Goal: Use online tool/utility: Utilize a website feature to perform a specific function

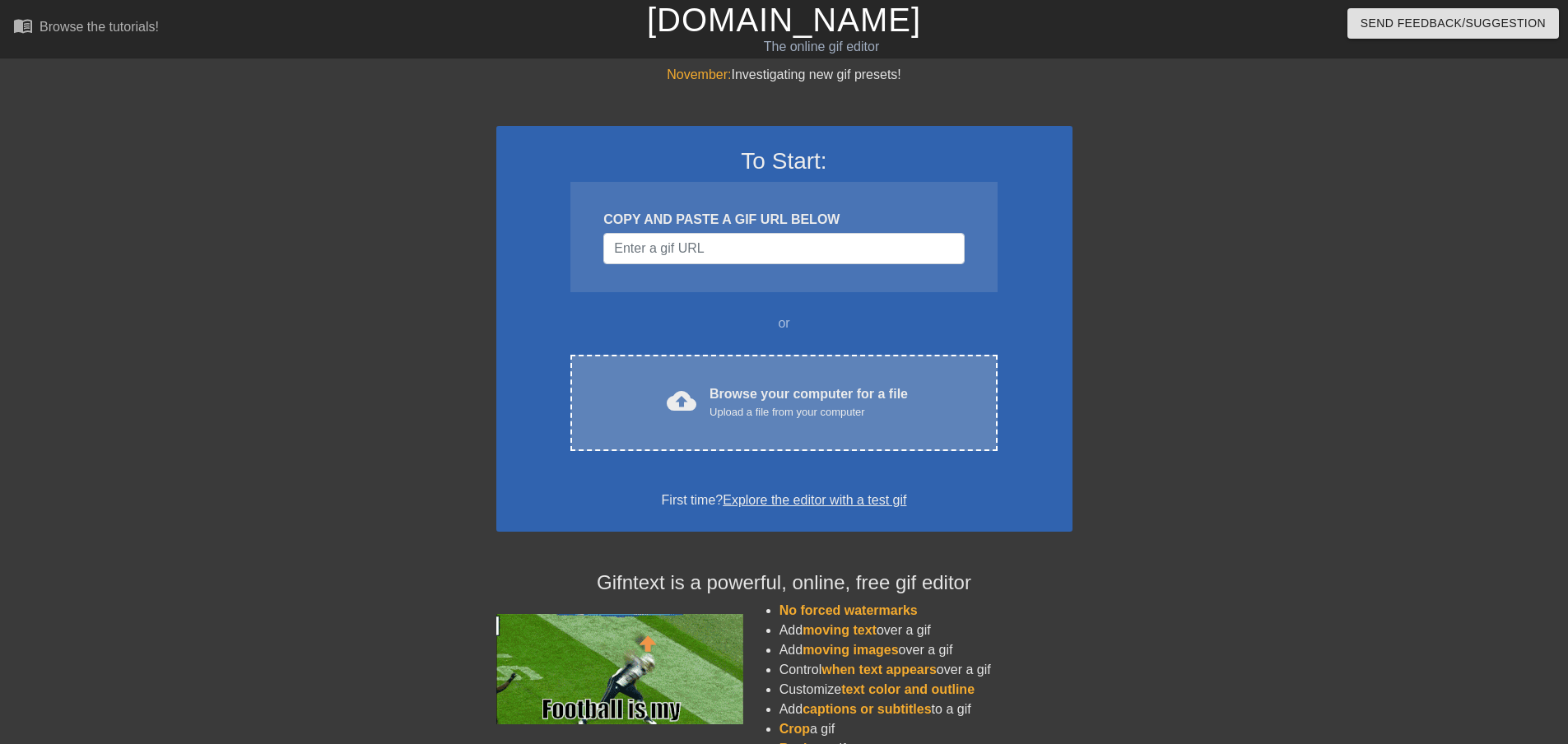
click at [852, 393] on div "Browse your computer for a file Upload a file from your computer" at bounding box center [808, 402] width 199 height 36
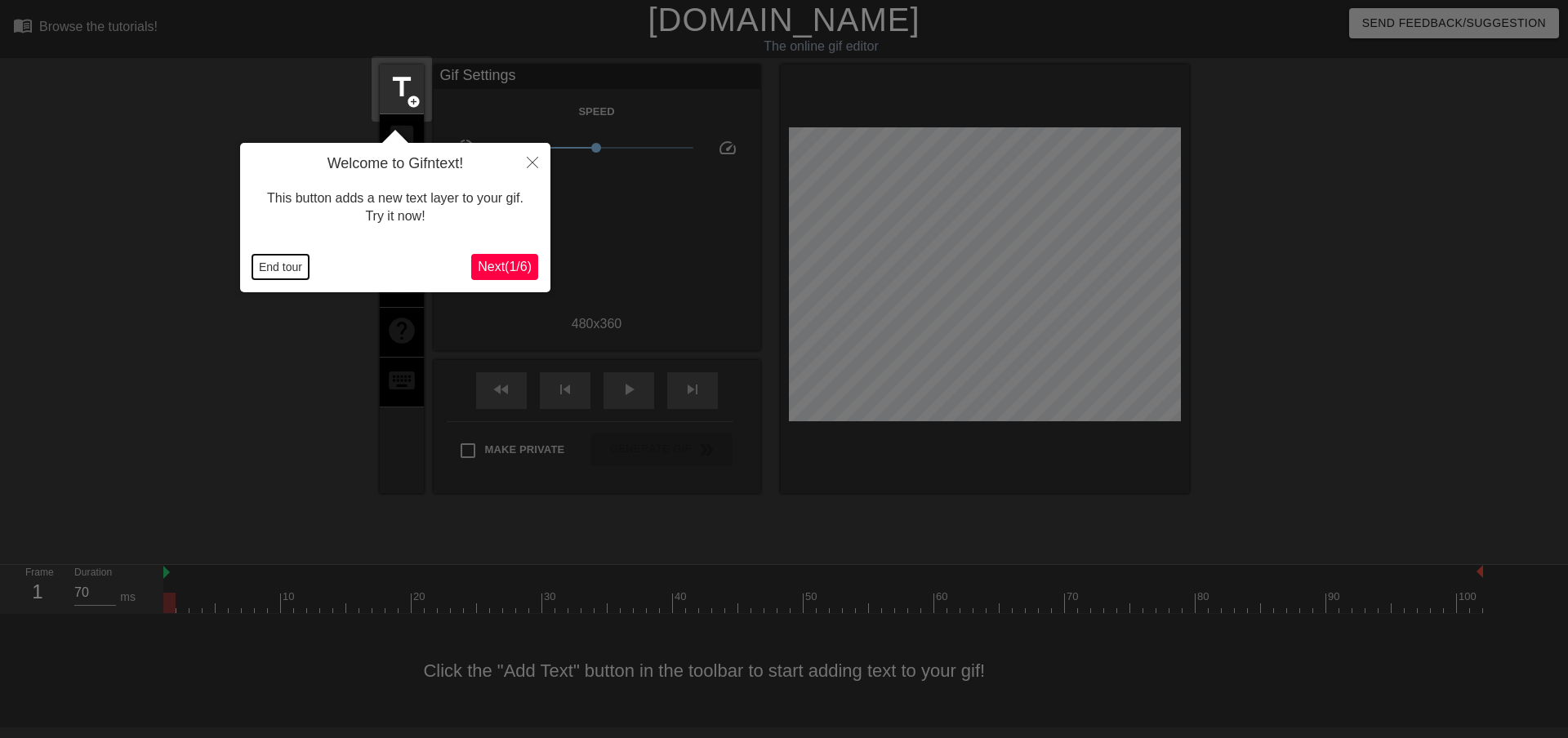
click at [295, 267] on button "End tour" at bounding box center [280, 268] width 56 height 25
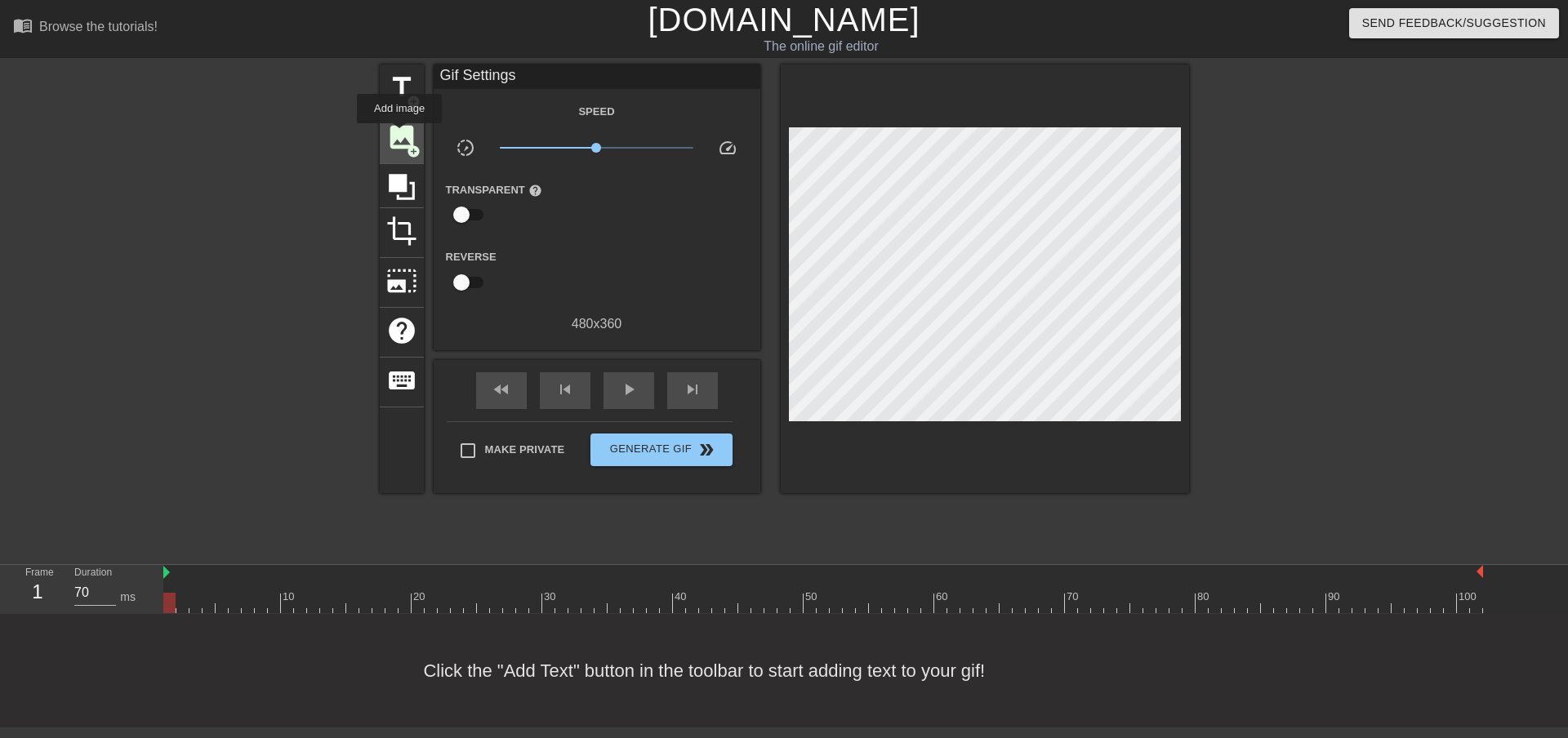
click at [399, 134] on span "image" at bounding box center [402, 137] width 31 height 31
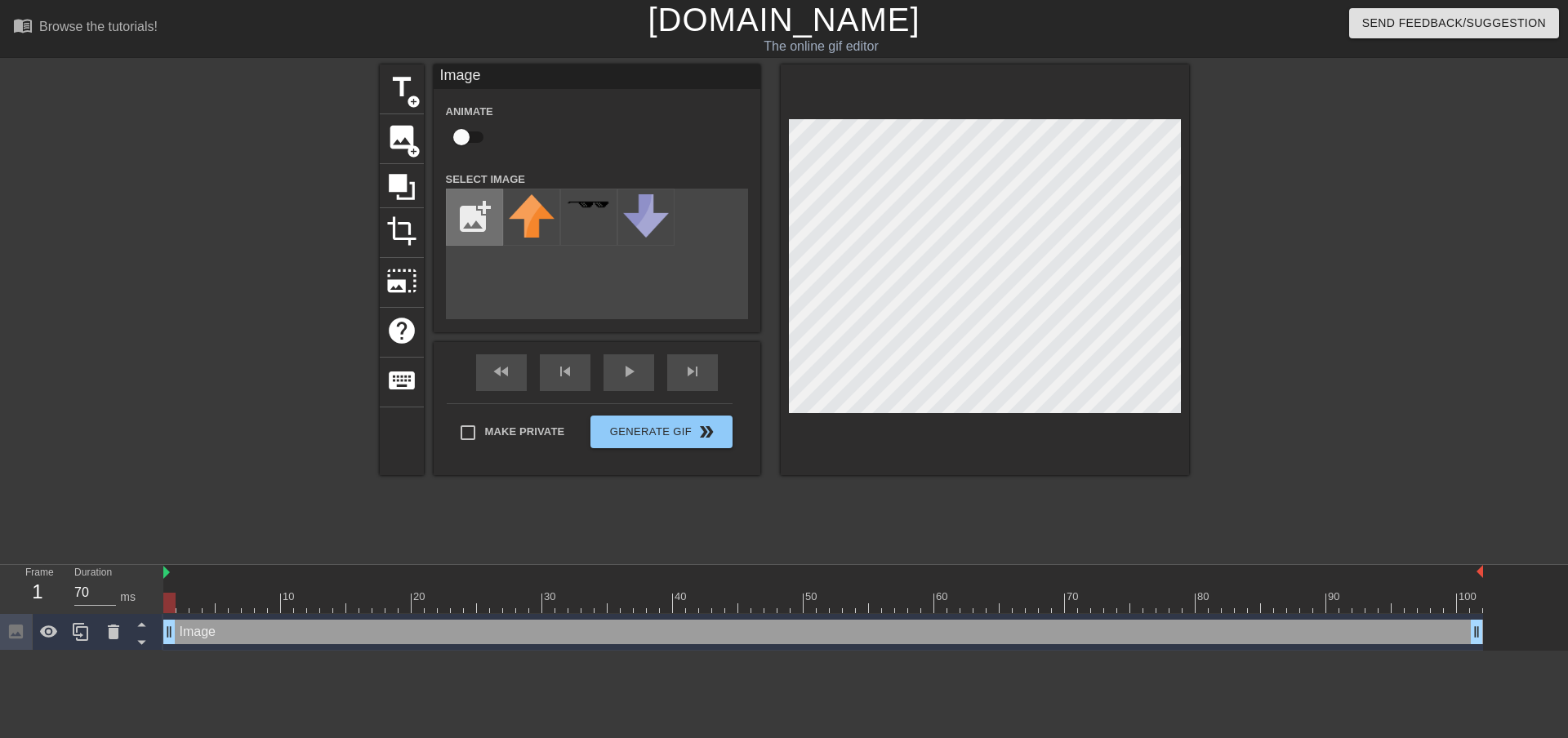
click at [466, 215] on input "file" at bounding box center [474, 217] width 55 height 55
type input "C:\fakepath\Sammi-head.png"
click at [531, 224] on img at bounding box center [532, 217] width 46 height 46
click at [468, 133] on input "checkbox" at bounding box center [462, 137] width 93 height 31
checkbox input "true"
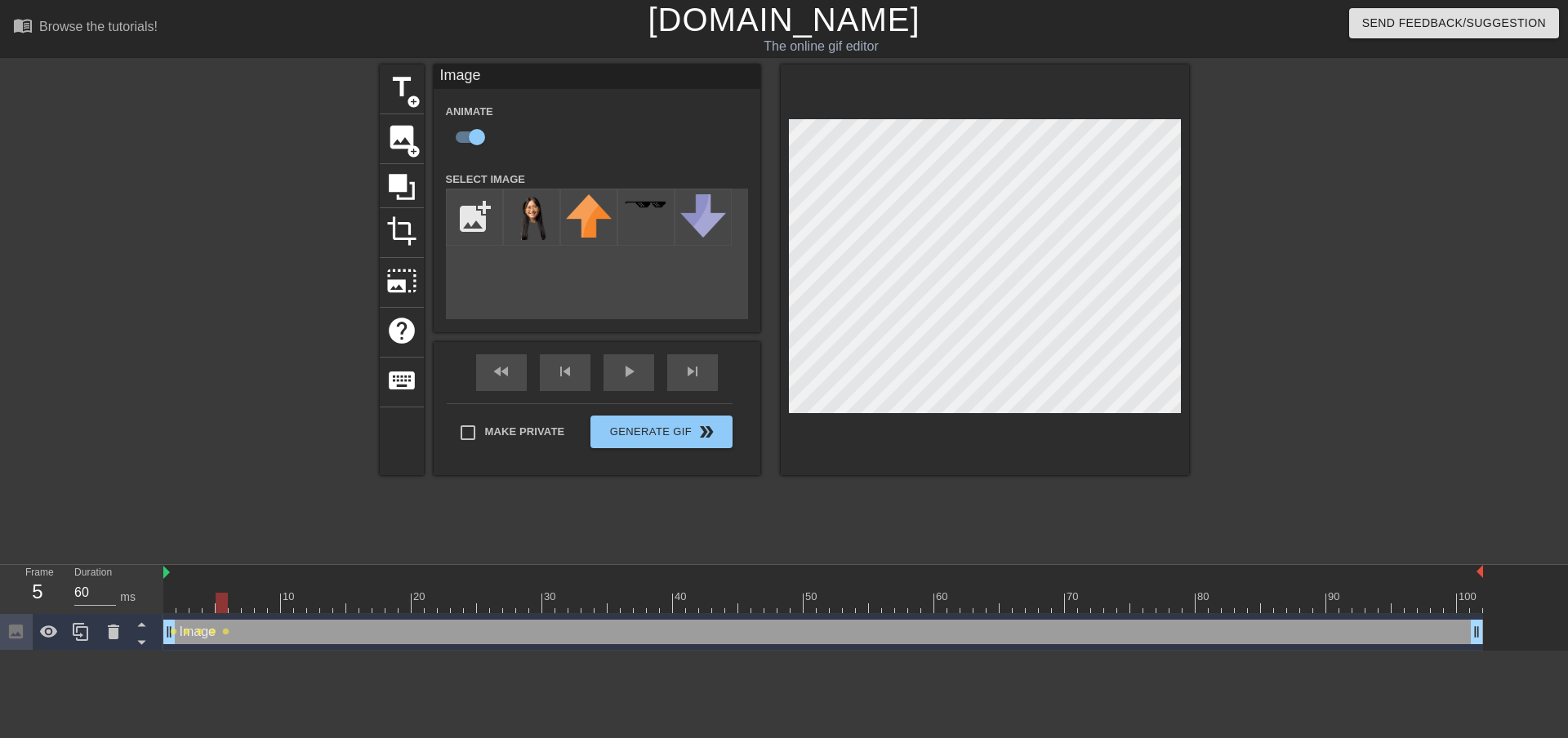
click at [834, 415] on div at bounding box center [985, 269] width 409 height 410
click at [771, 416] on div "title add_circle image add_circle crop photo_size_select_large help keyboard Im…" at bounding box center [785, 269] width 810 height 410
click at [1181, 276] on div at bounding box center [985, 269] width 409 height 410
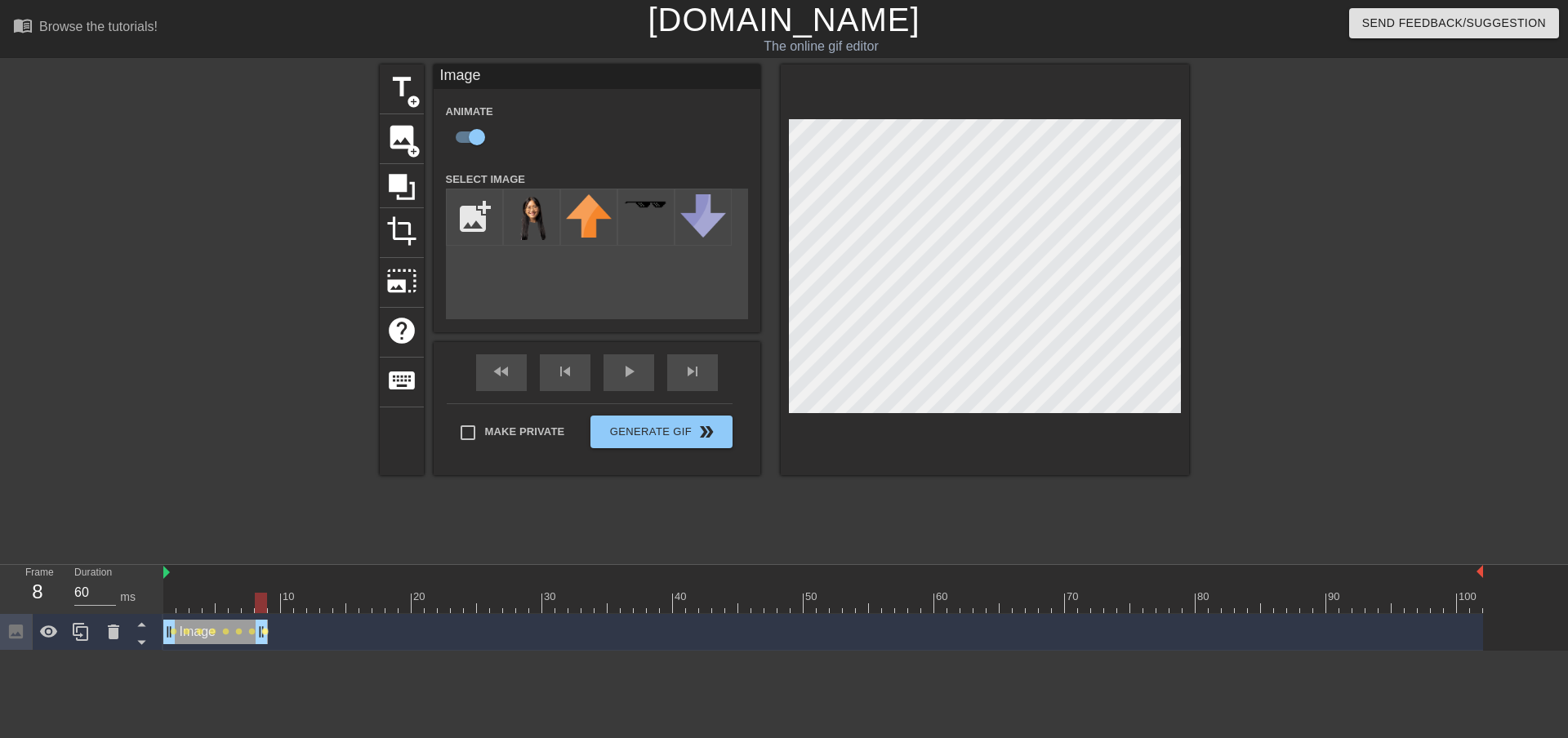
drag, startPoint x: 1480, startPoint y: 628, endPoint x: 266, endPoint y: 630, distance: 1214.0
click at [266, 630] on div "Image drag_handle drag_handle lens lens lens lens lens lens lens lens" at bounding box center [824, 632] width 1320 height 25
type input "70"
click at [405, 132] on span "image" at bounding box center [402, 137] width 31 height 31
checkbox input "false"
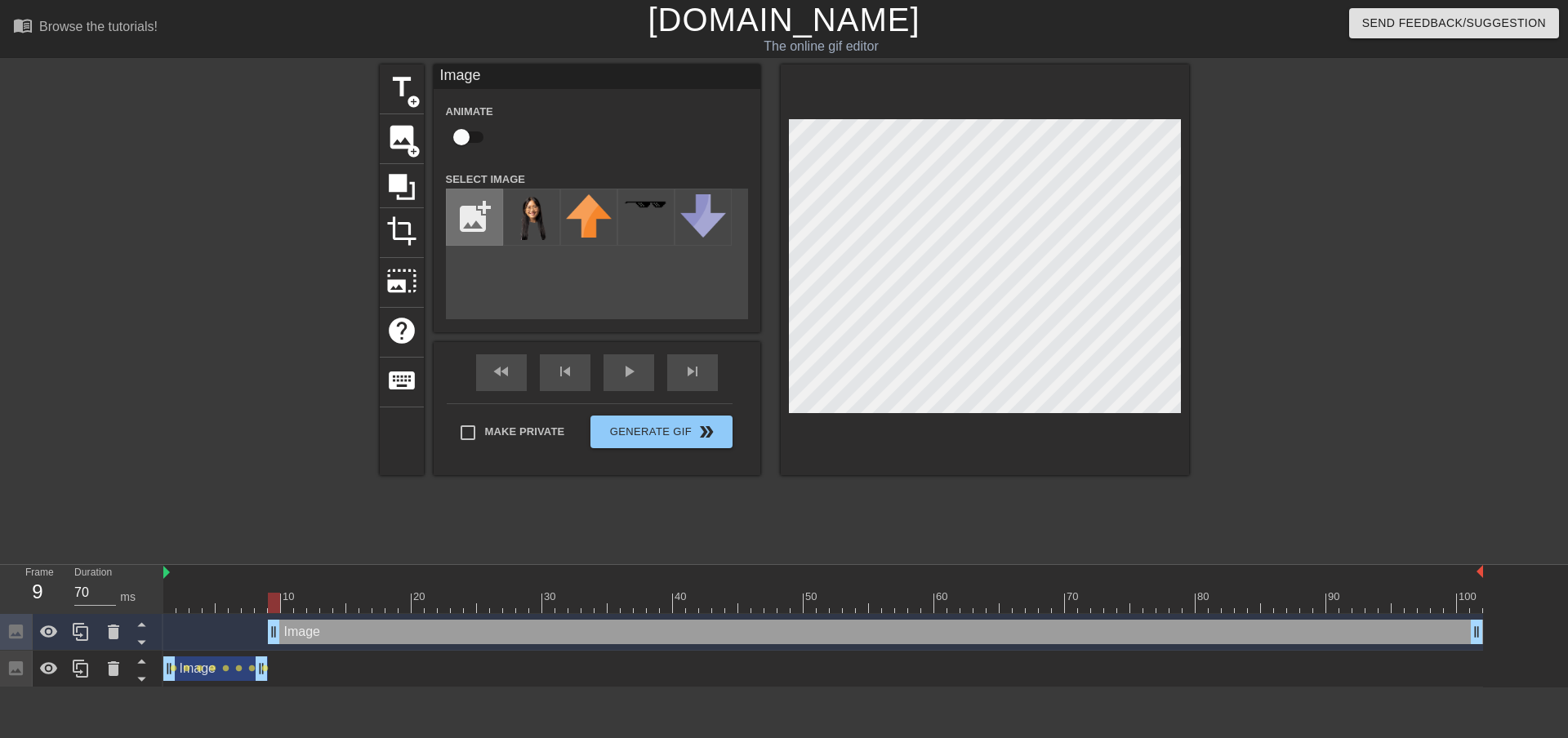
click at [484, 218] on input "file" at bounding box center [474, 217] width 55 height 55
type input "C:\fakepath\Jeff1.png"
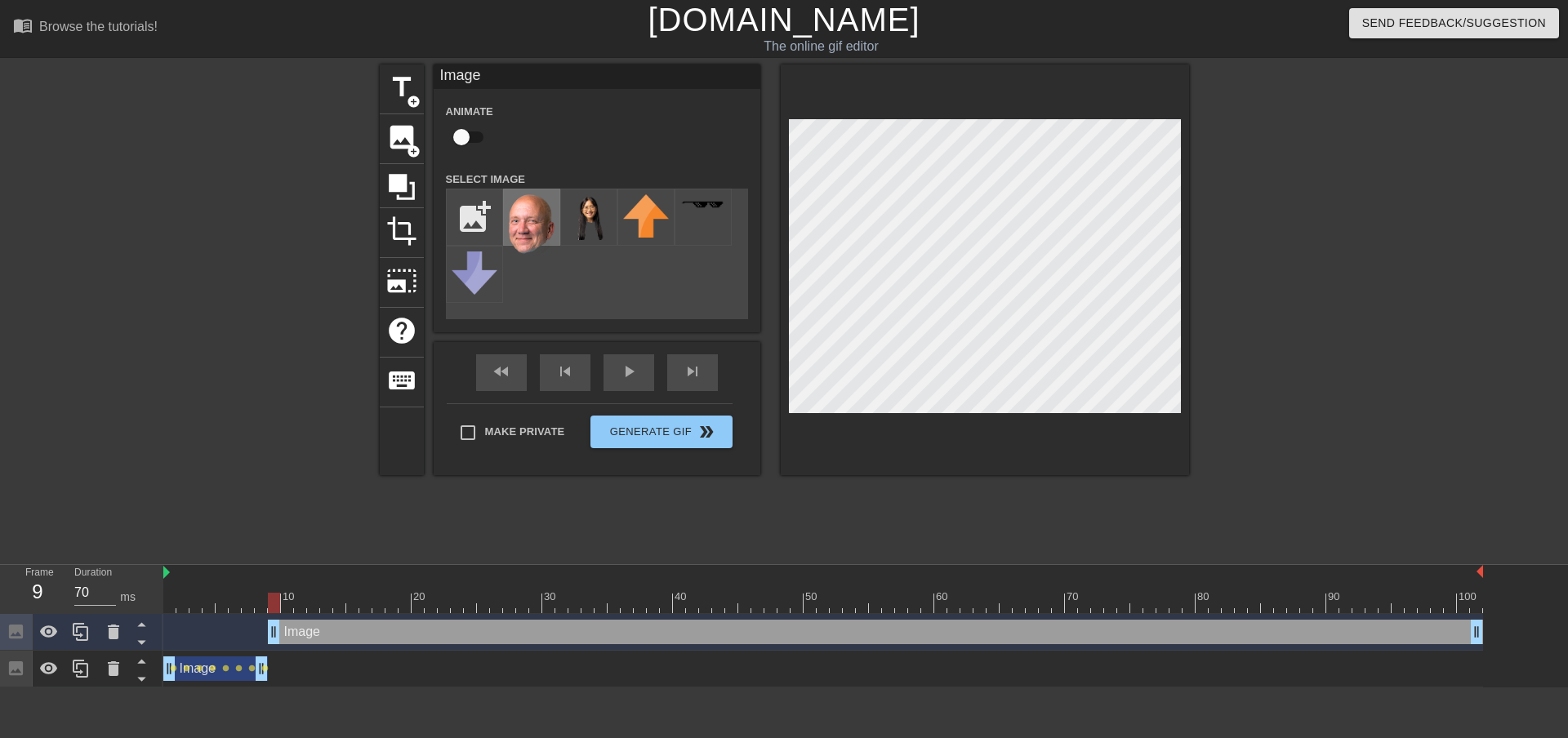
click at [542, 221] on img at bounding box center [532, 226] width 46 height 64
type input "70"
click at [466, 134] on input "checkbox" at bounding box center [462, 137] width 93 height 31
checkbox input "true"
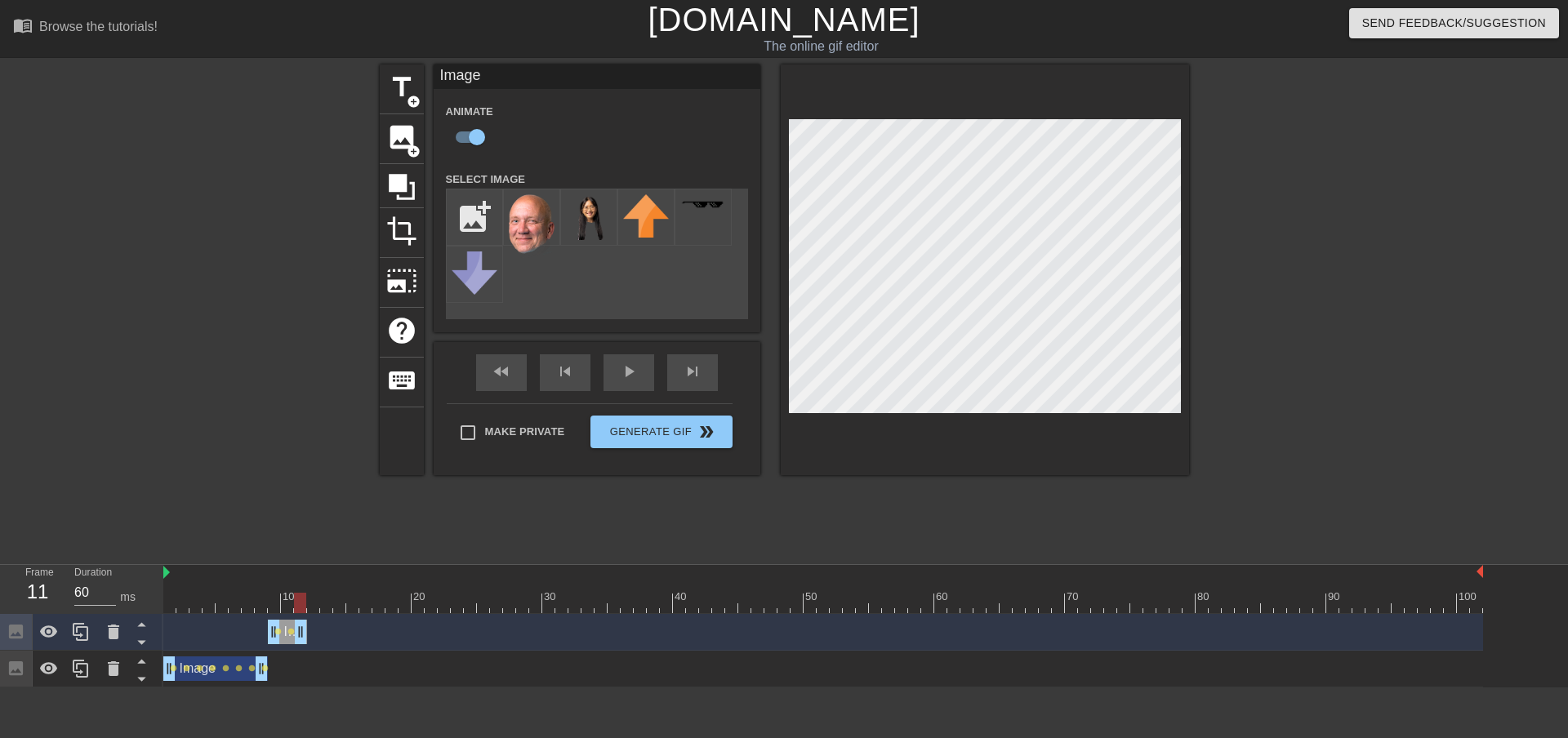
drag, startPoint x: 1477, startPoint y: 629, endPoint x: 304, endPoint y: 626, distance: 1173.0
click at [629, 367] on div "fast_rewind skip_previous play_arrow skip_next" at bounding box center [597, 372] width 267 height 61
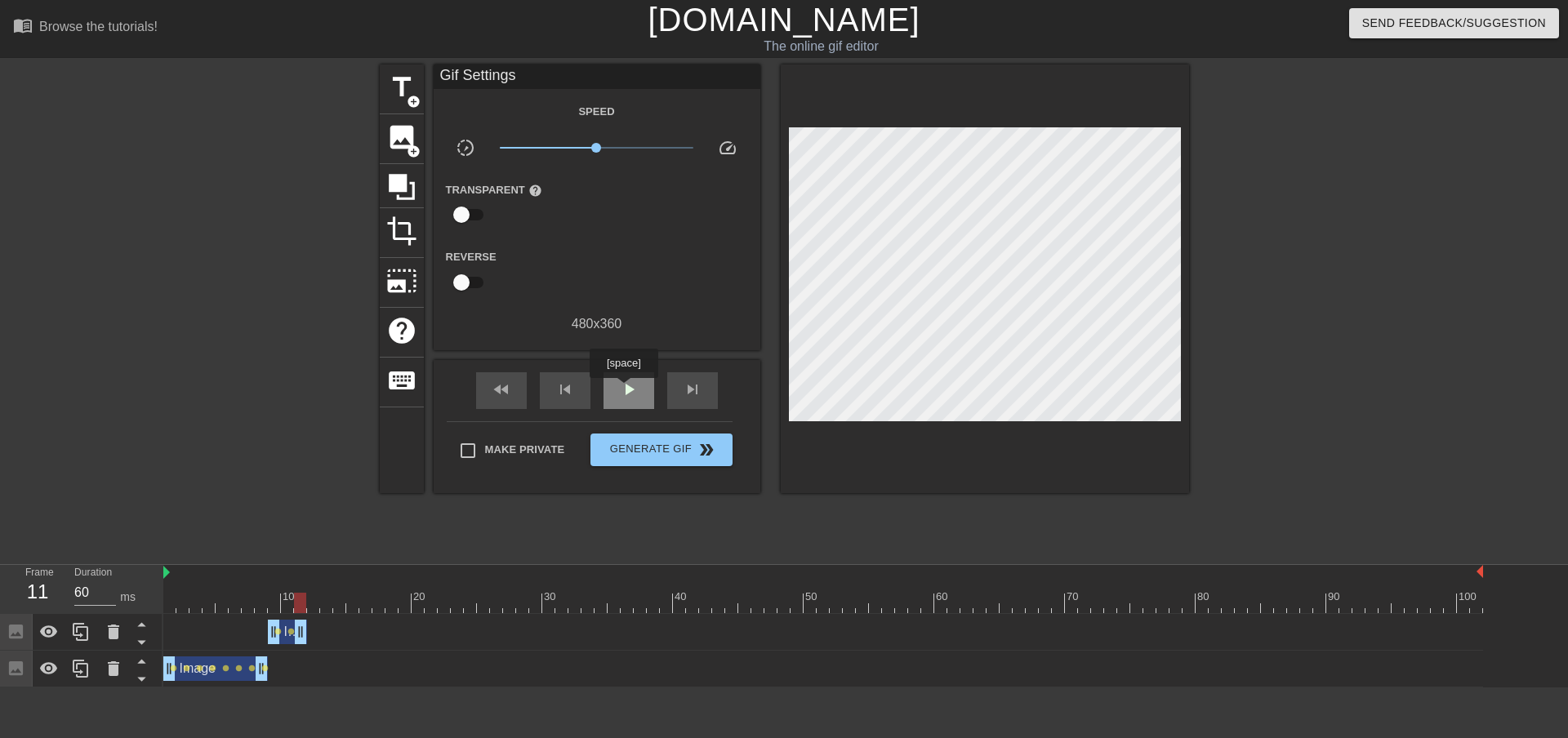
click at [623, 389] on span "play_arrow" at bounding box center [629, 389] width 20 height 20
click at [623, 389] on span "pause" at bounding box center [629, 389] width 20 height 20
type input "60"
click at [398, 133] on span "image" at bounding box center [402, 137] width 31 height 31
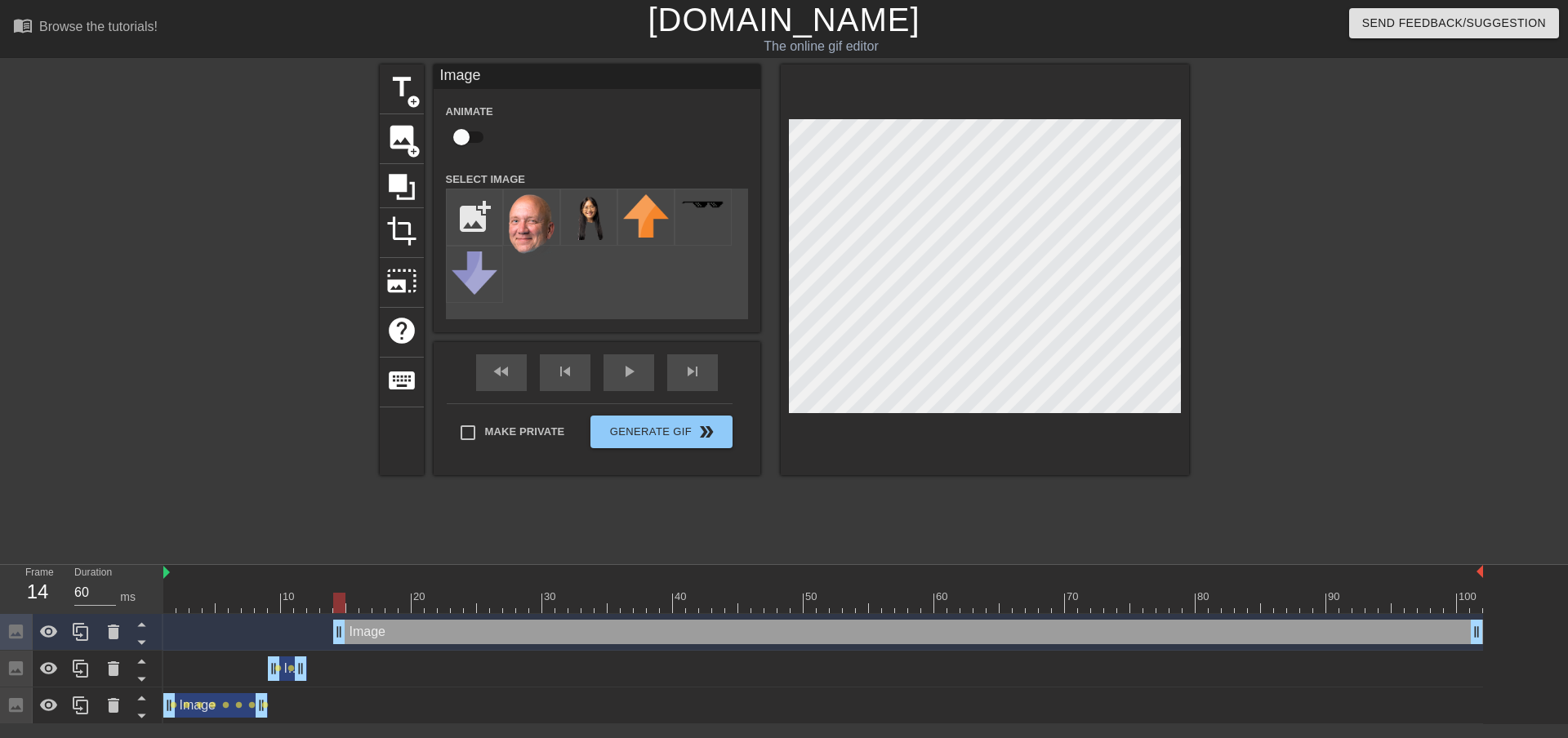
click at [467, 135] on input "checkbox" at bounding box center [462, 137] width 93 height 31
checkbox input "true"
click at [471, 211] on input "file" at bounding box center [474, 217] width 55 height 55
type input "C:\fakepath\Jeff2.png"
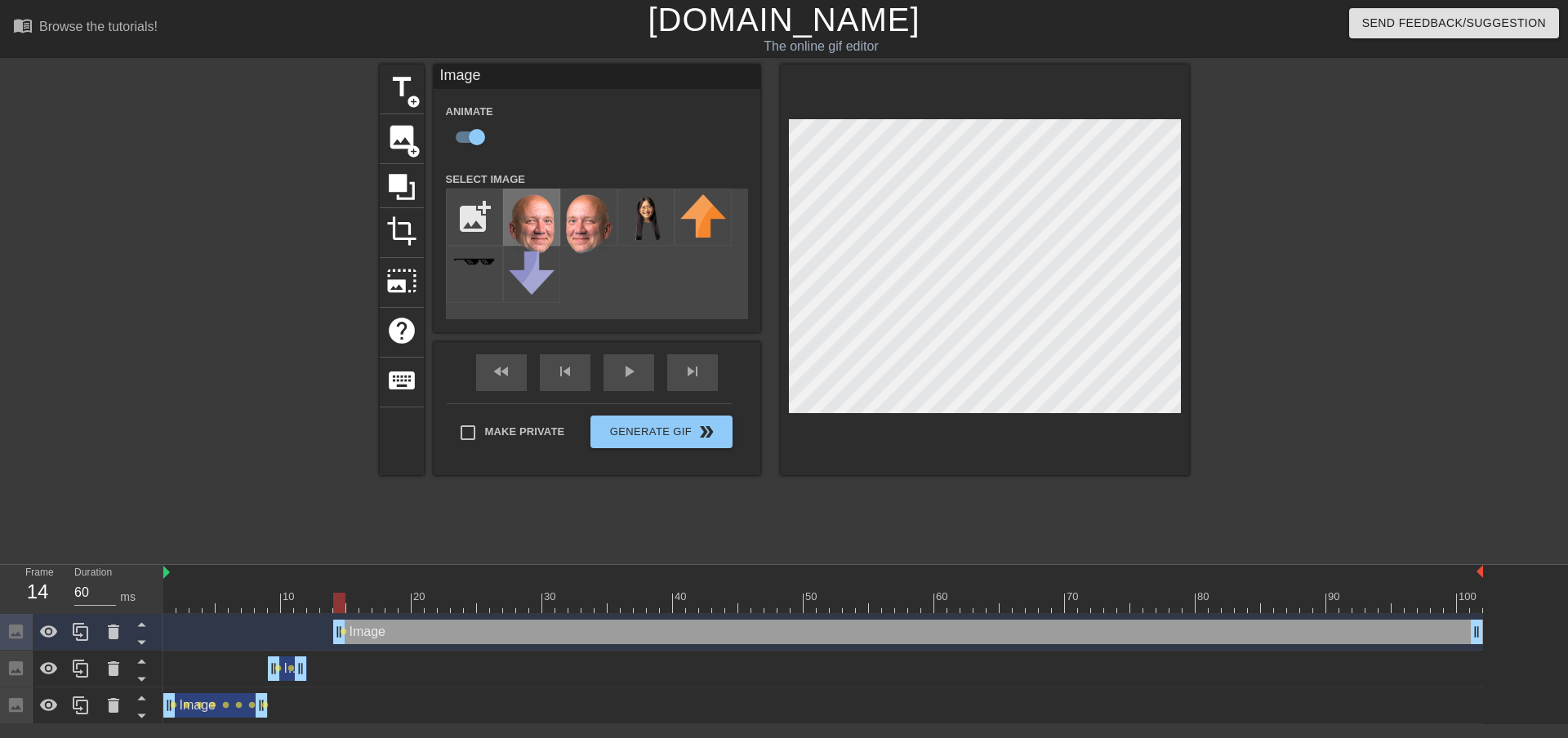
click at [542, 221] on img at bounding box center [532, 226] width 46 height 64
click at [1253, 263] on div "title add_circle image add_circle crop photo_size_select_large help keyboard Im…" at bounding box center [784, 309] width 1568 height 490
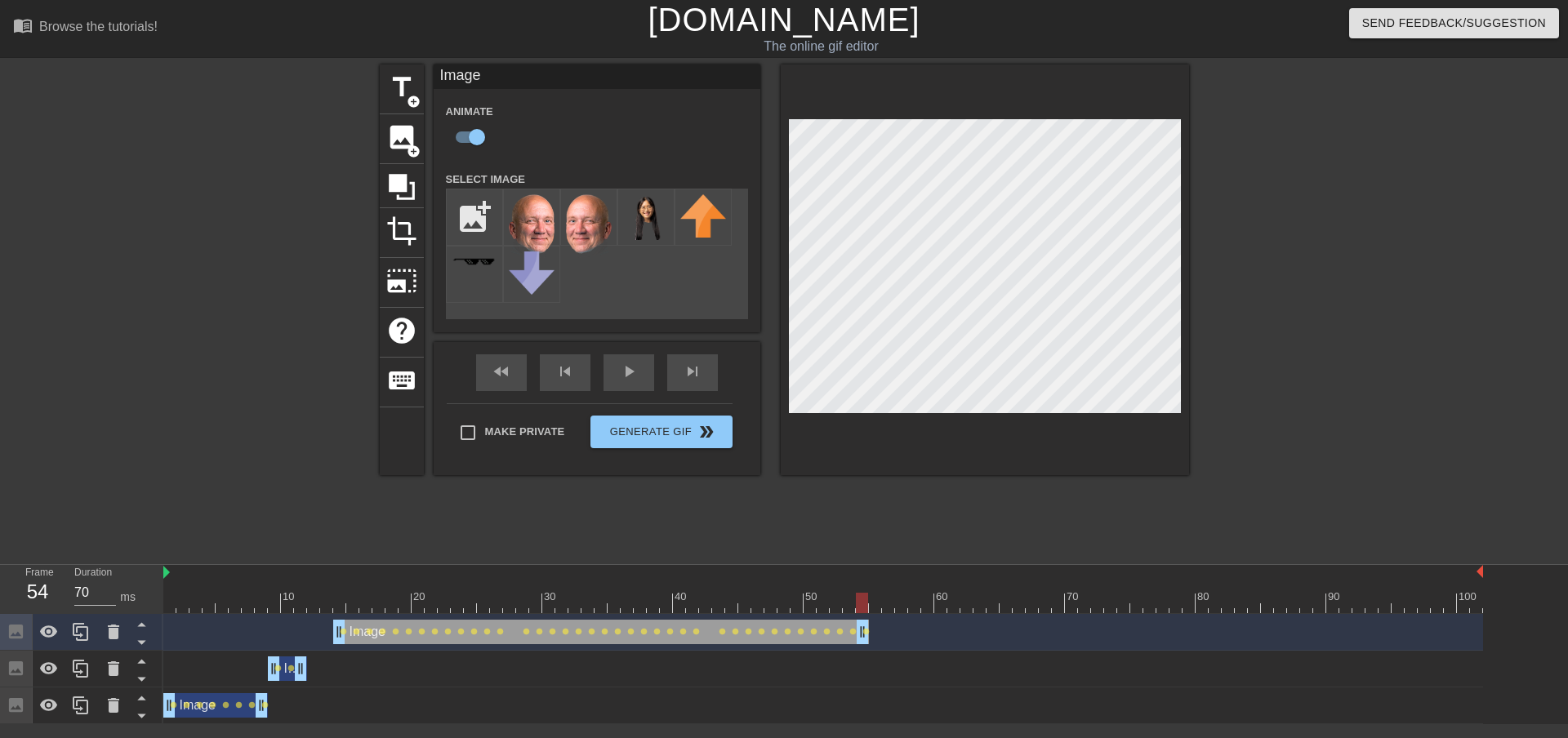
drag, startPoint x: 1481, startPoint y: 632, endPoint x: 871, endPoint y: 656, distance: 610.5
click at [871, 656] on div "Image drag_handle drag_handle lens lens lens lens lens lens lens lens lens lens…" at bounding box center [866, 669] width 1405 height 110
type input "70"
click at [399, 126] on span "image" at bounding box center [402, 137] width 31 height 31
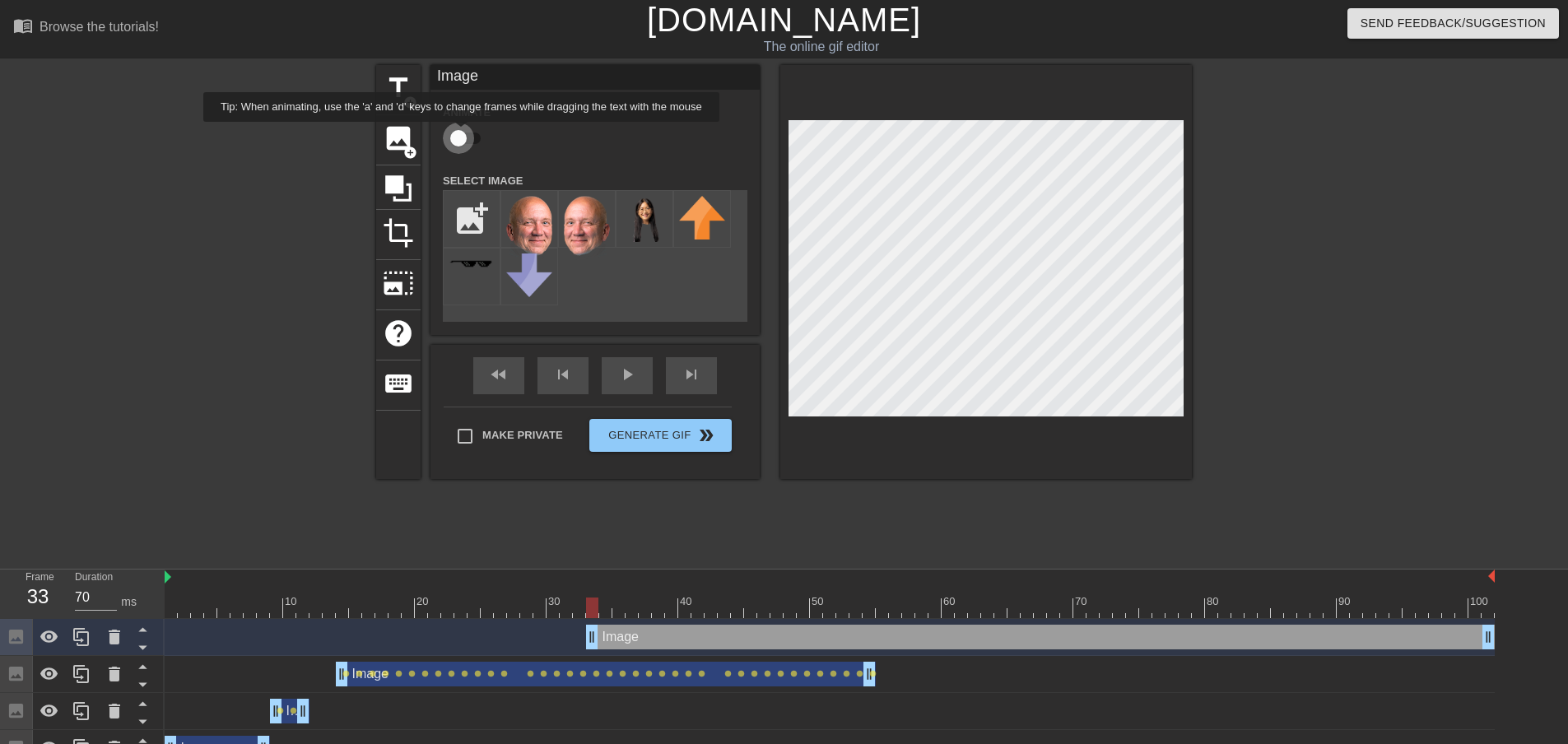
click at [462, 133] on input "checkbox" at bounding box center [459, 138] width 94 height 32
checkbox input "true"
click at [638, 219] on img at bounding box center [644, 219] width 46 height 46
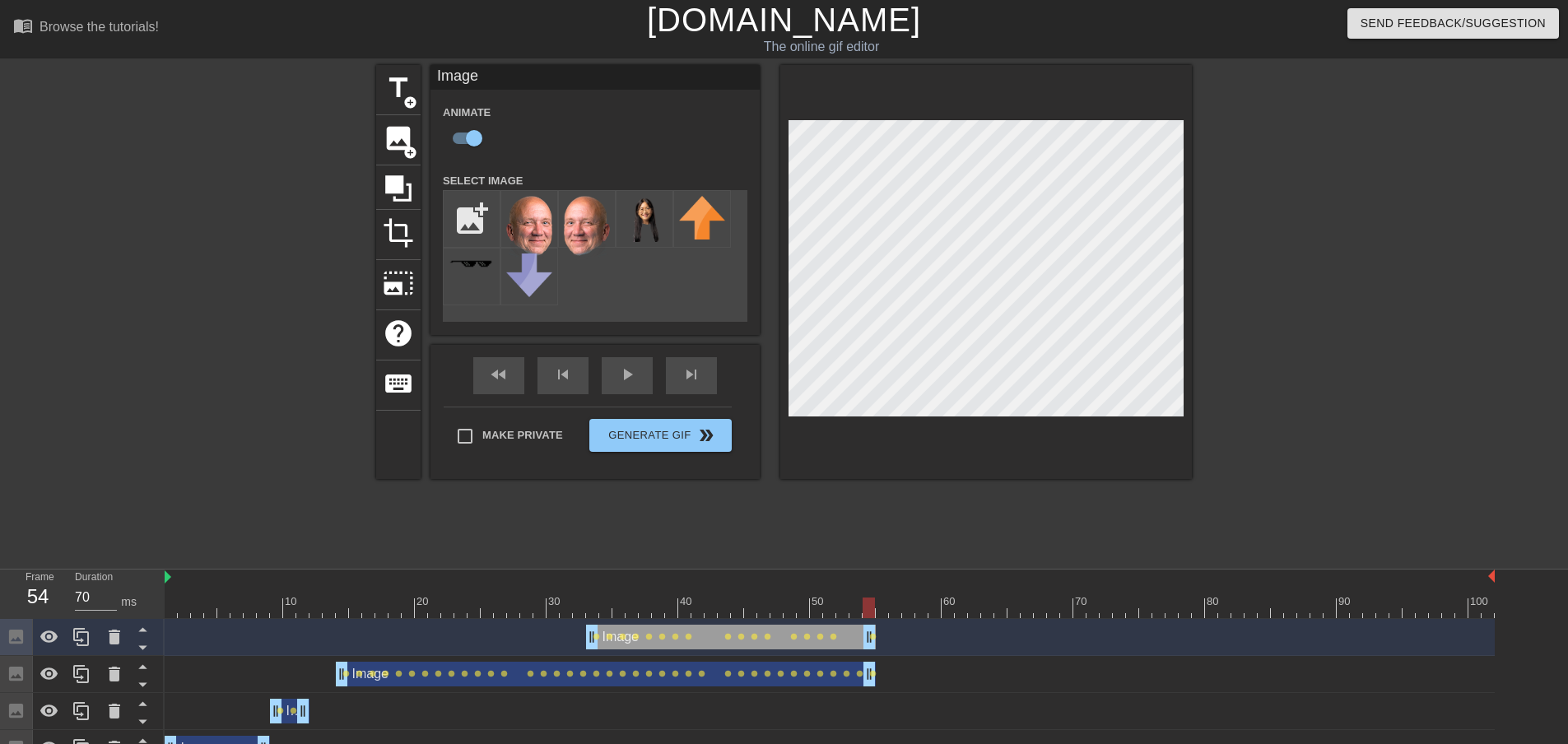
drag, startPoint x: 1489, startPoint y: 636, endPoint x: 875, endPoint y: 631, distance: 614.0
click at [640, 372] on div "fast_rewind skip_previous play_arrow skip_next" at bounding box center [595, 375] width 269 height 61
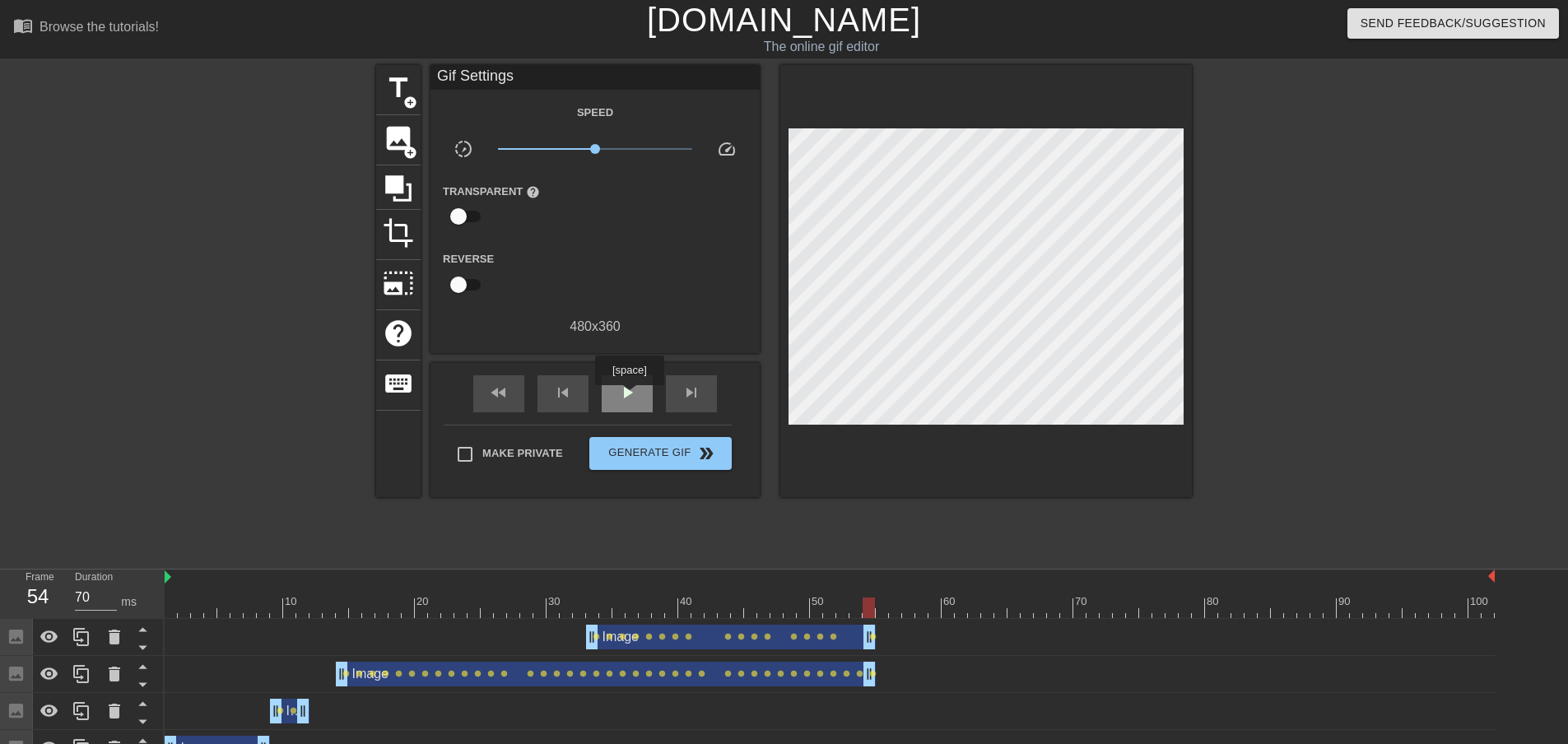
click at [629, 396] on span "play_arrow" at bounding box center [627, 393] width 20 height 20
type input "60"
click at [651, 456] on span "Generate Gif double_arrow" at bounding box center [660, 453] width 130 height 20
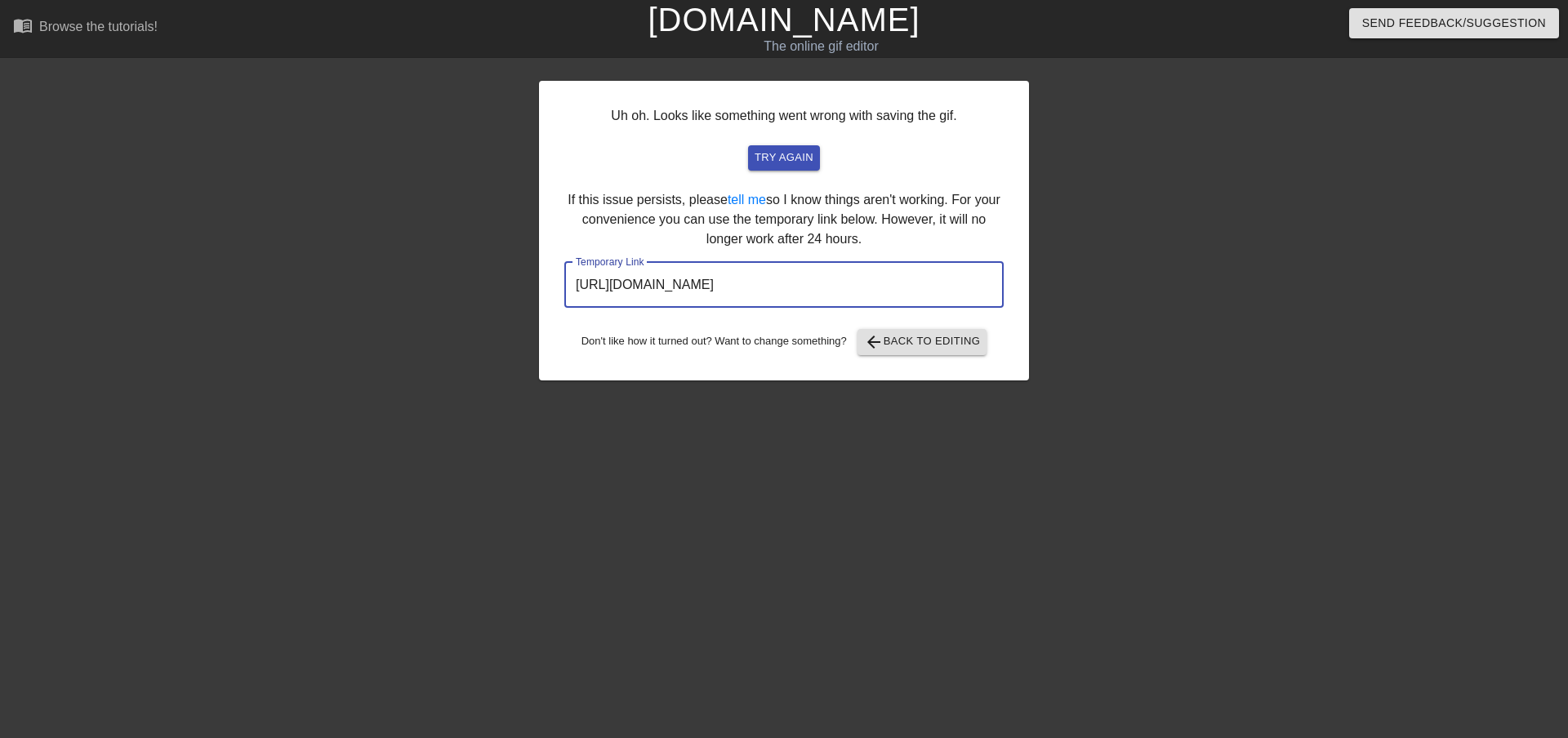
drag, startPoint x: 934, startPoint y: 279, endPoint x: 496, endPoint y: 279, distance: 438.0
click at [496, 279] on div "Uh oh. Looks like something went wrong with saving the gif. try again If this i…" at bounding box center [784, 309] width 1568 height 490
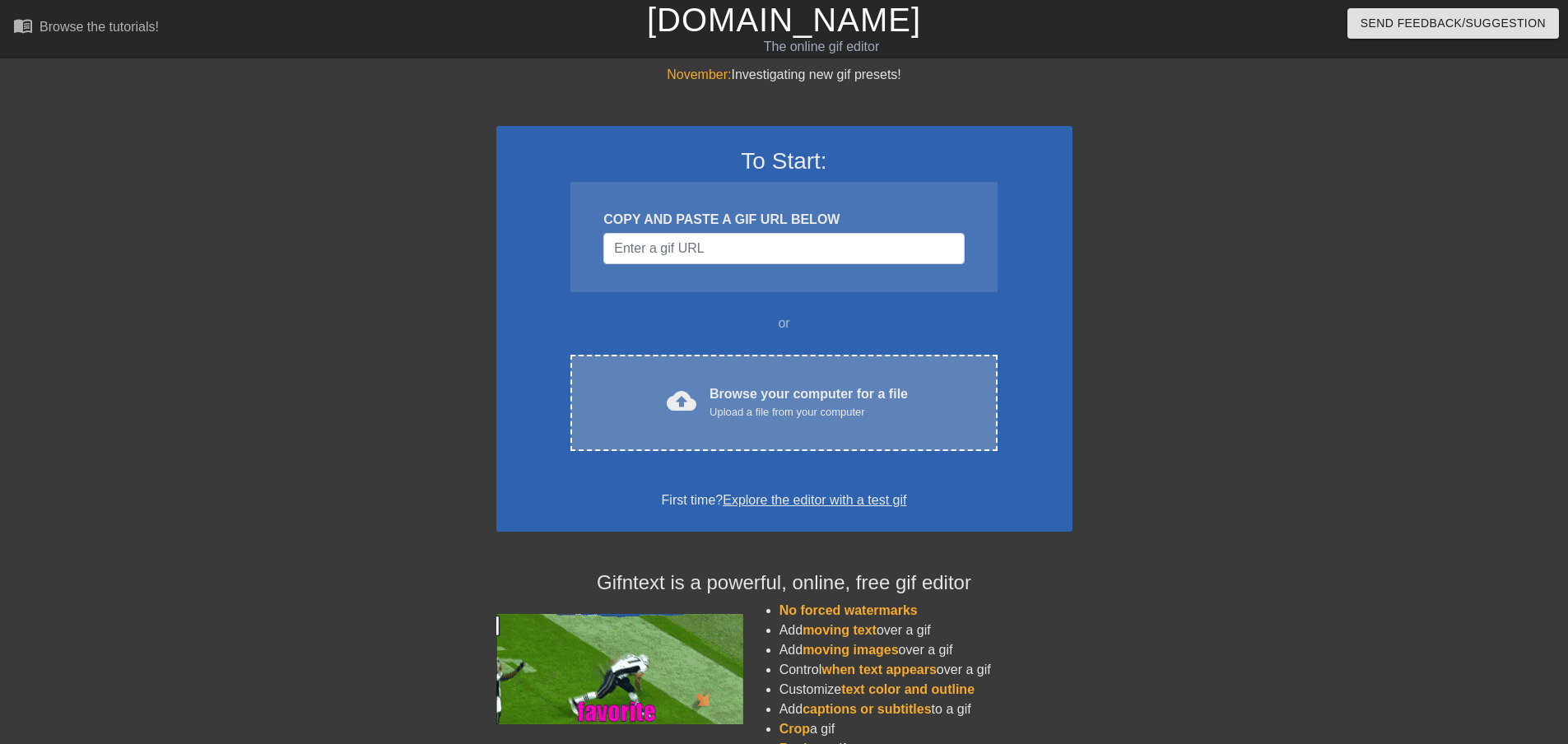
click at [815, 391] on div "Browse your computer for a file Upload a file from your computer" at bounding box center [808, 402] width 199 height 36
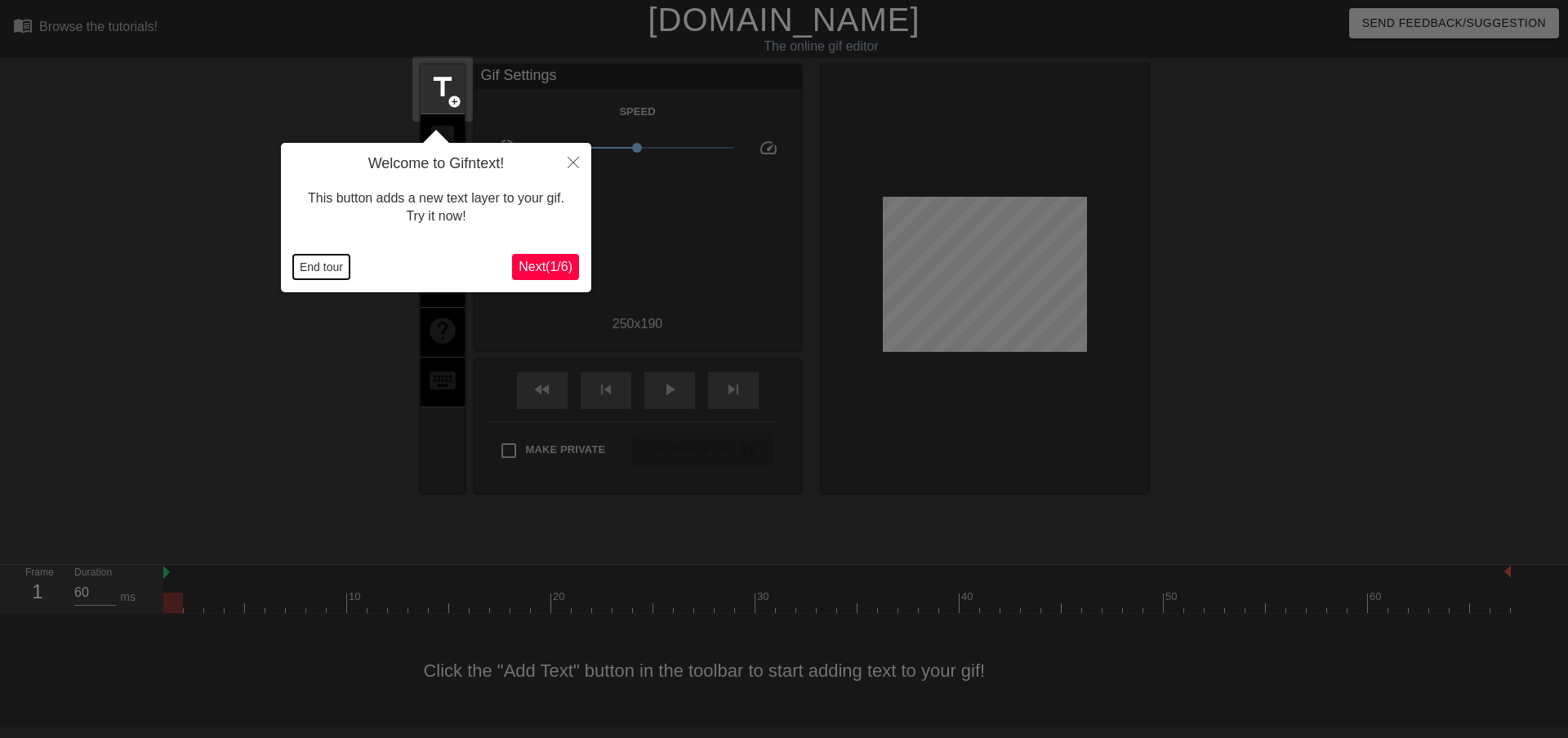
click at [328, 269] on button "End tour" at bounding box center [321, 268] width 56 height 25
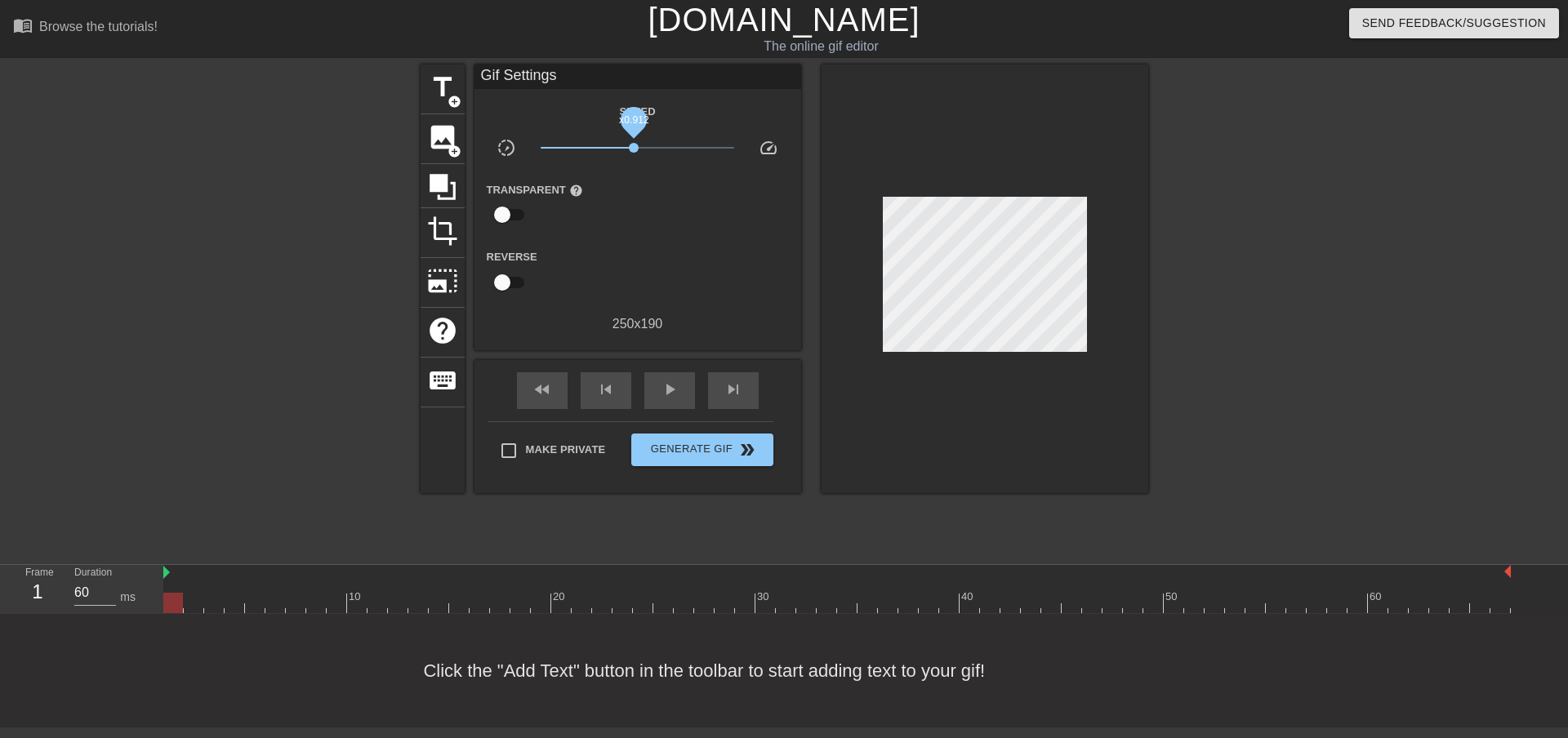
click at [633, 149] on span "x0.912" at bounding box center [633, 148] width 10 height 10
click at [633, 146] on span "x0.902" at bounding box center [633, 148] width 10 height 10
click at [438, 132] on span "image" at bounding box center [442, 137] width 31 height 31
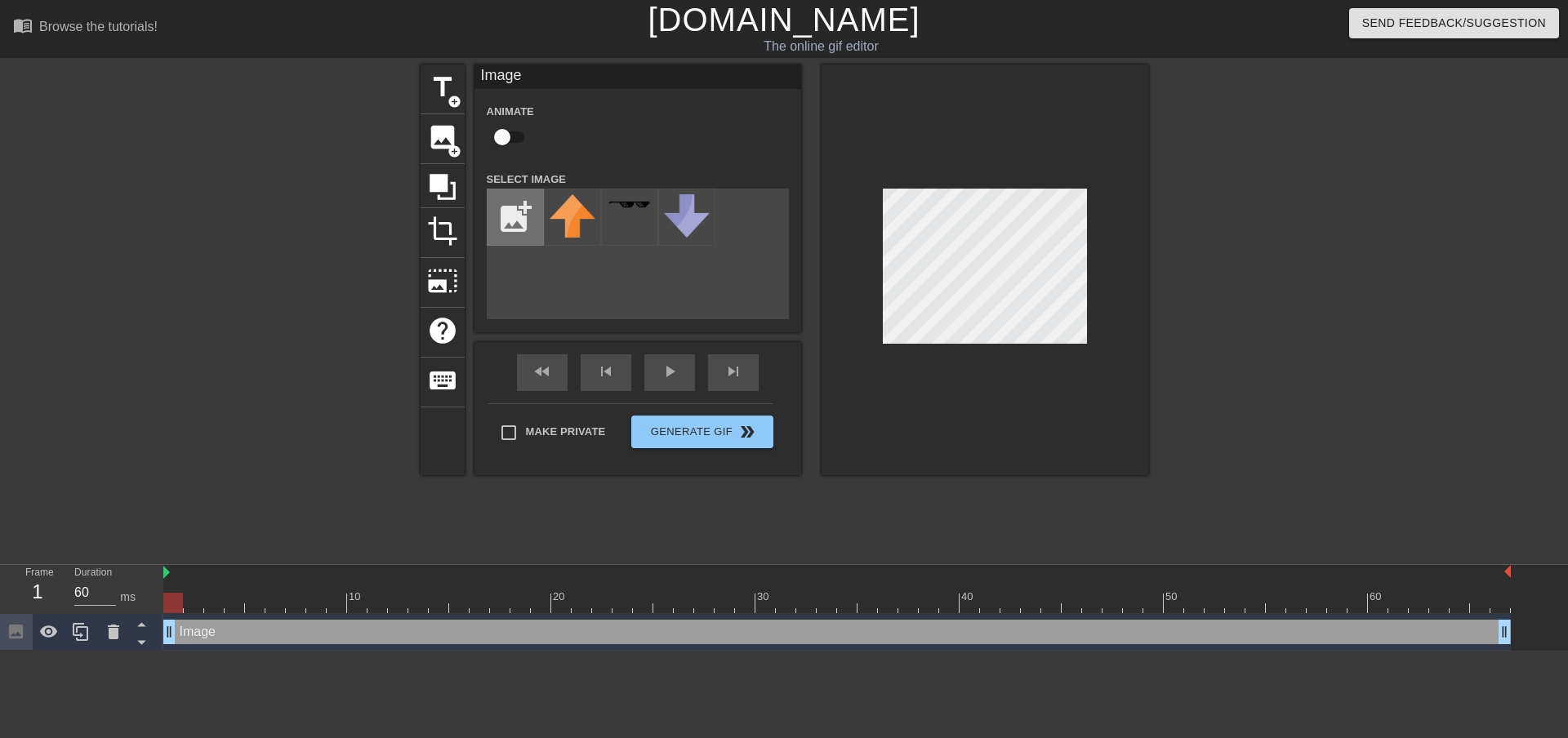
click at [508, 215] on input "file" at bounding box center [515, 217] width 55 height 55
type input "C:\fakepath\Jeff1.png"
click at [579, 228] on img at bounding box center [573, 226] width 46 height 64
click at [508, 134] on input "checkbox" at bounding box center [503, 137] width 93 height 31
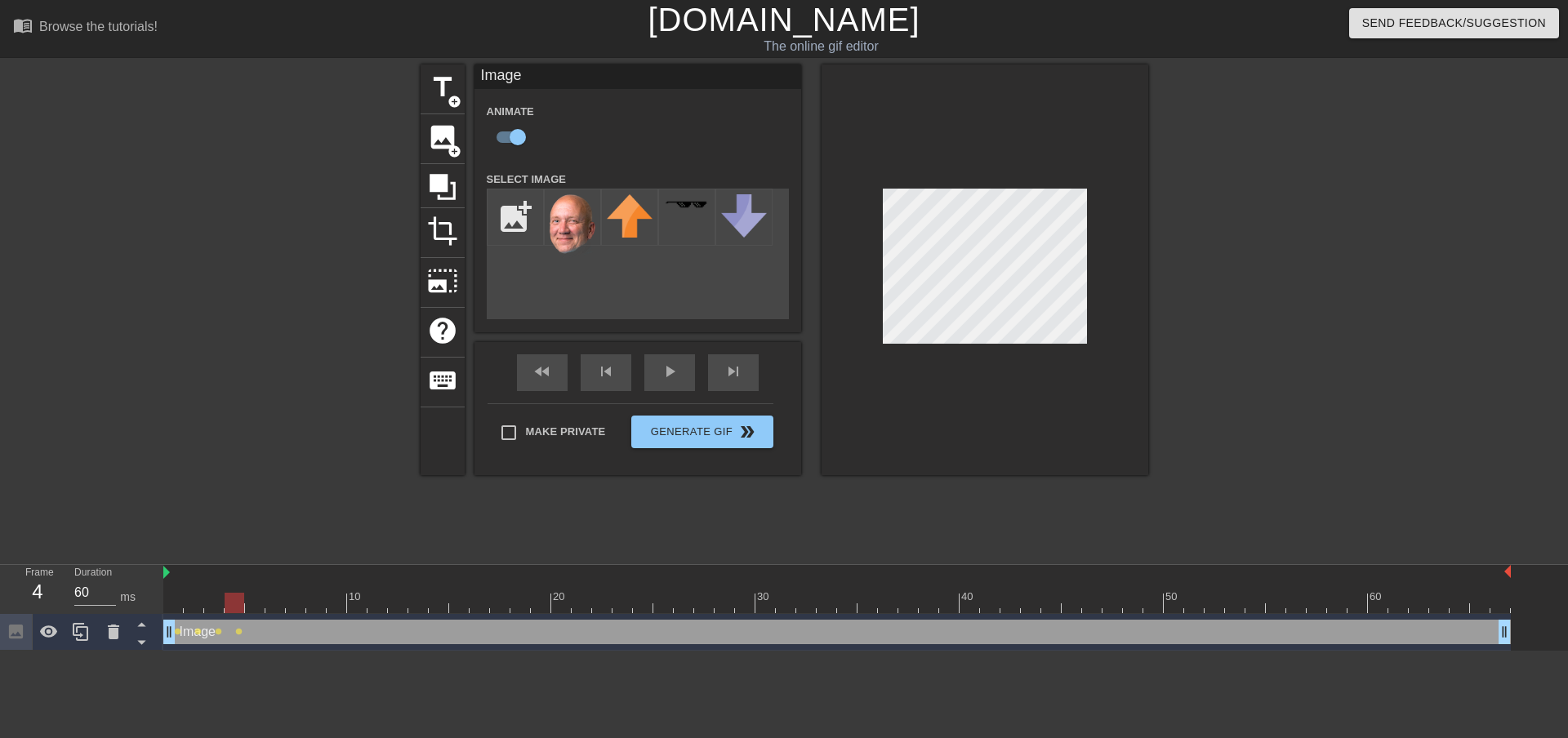
click at [878, 269] on div at bounding box center [985, 269] width 327 height 410
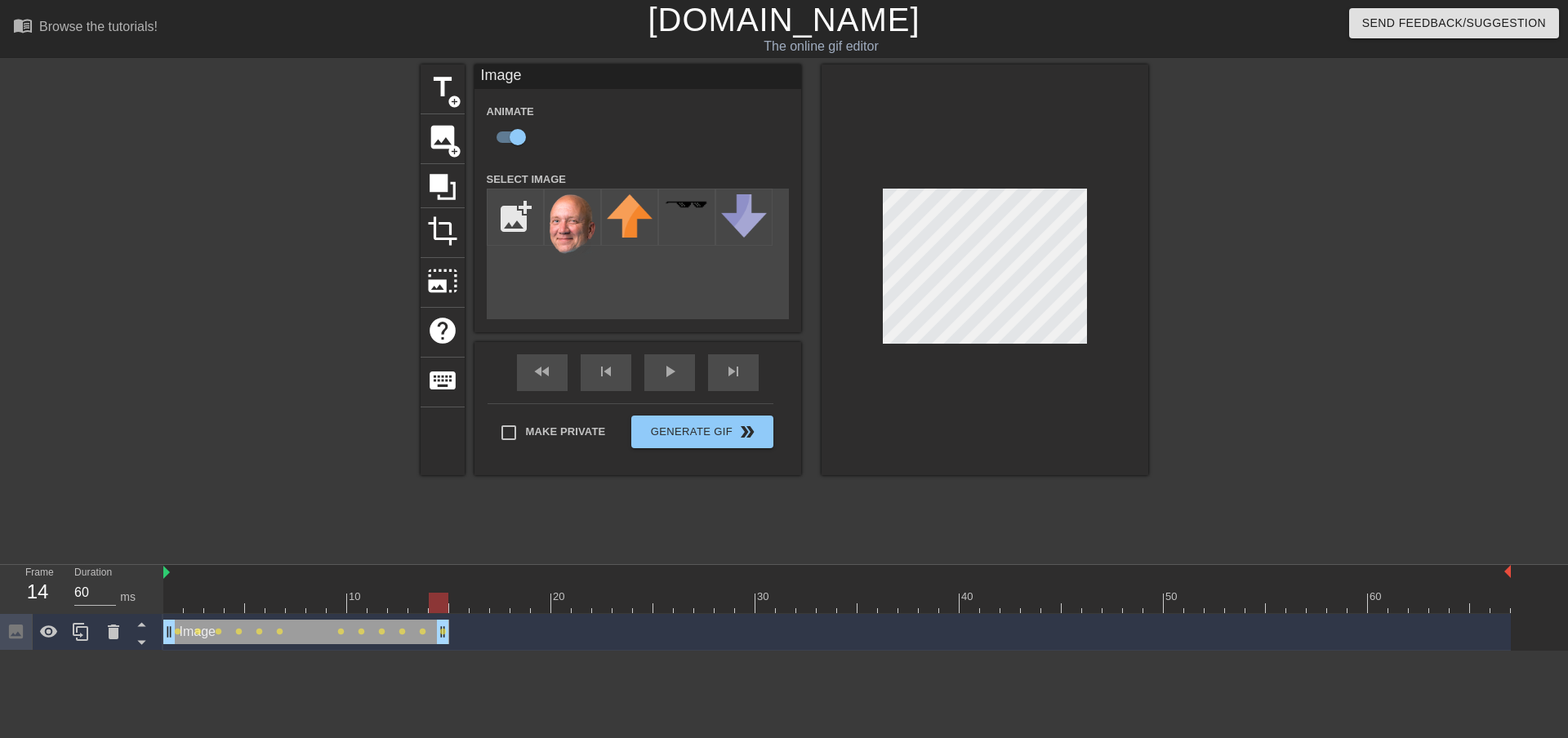
drag, startPoint x: 1502, startPoint y: 629, endPoint x: 451, endPoint y: 635, distance: 1051.0
click at [451, 635] on div "Image drag_handle drag_handle lens lens lens lens lens lens lens lens lens lens…" at bounding box center [837, 632] width 1348 height 25
click at [439, 129] on span "image" at bounding box center [442, 137] width 31 height 31
checkbox input "false"
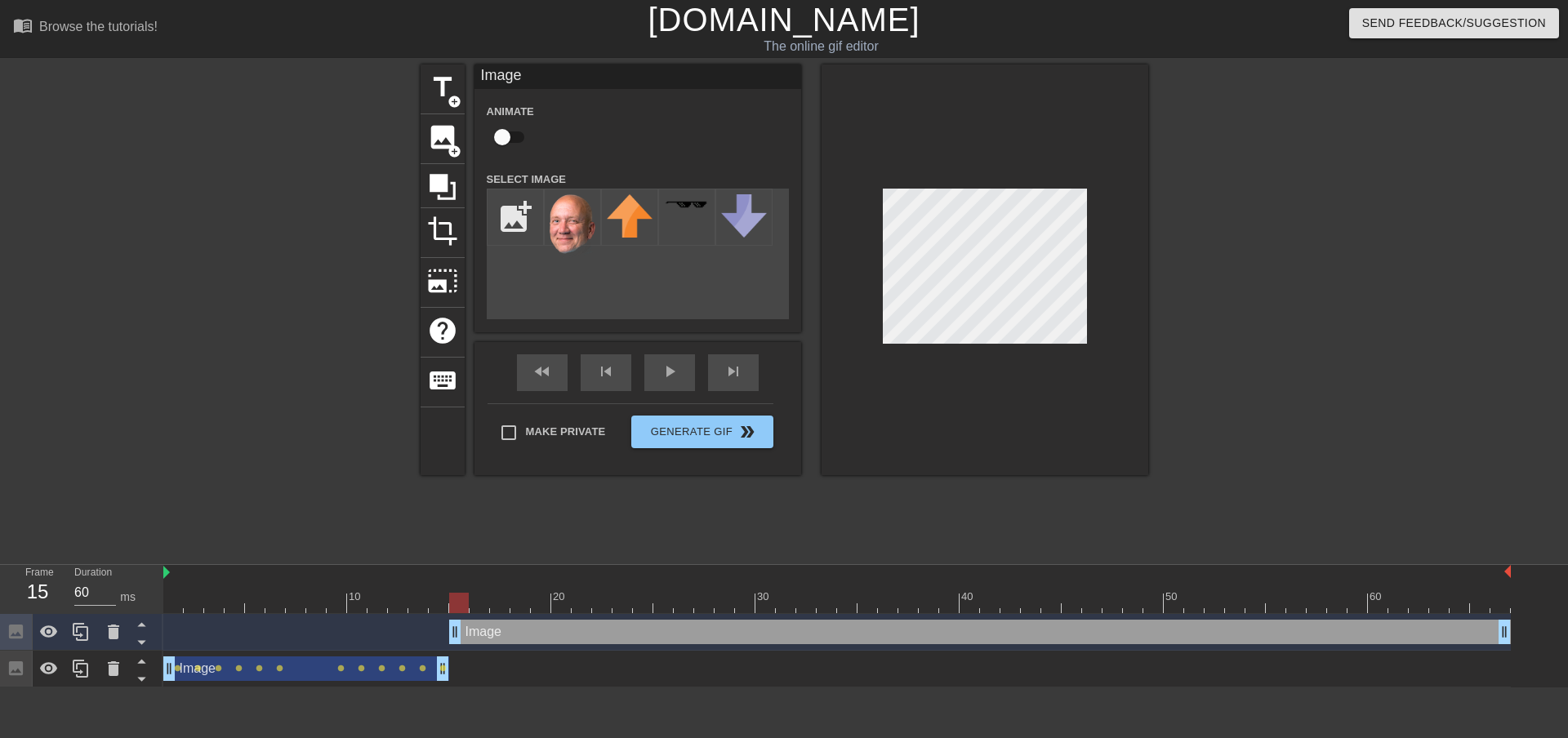
drag, startPoint x: 432, startPoint y: 637, endPoint x: 445, endPoint y: 640, distance: 13.3
click at [445, 640] on div "Image drag_handle drag_handle" at bounding box center [837, 632] width 1348 height 25
click at [517, 216] on input "file" at bounding box center [515, 217] width 55 height 55
type input "C:\fakepath\Jeff2.png"
click at [580, 232] on img at bounding box center [573, 226] width 46 height 64
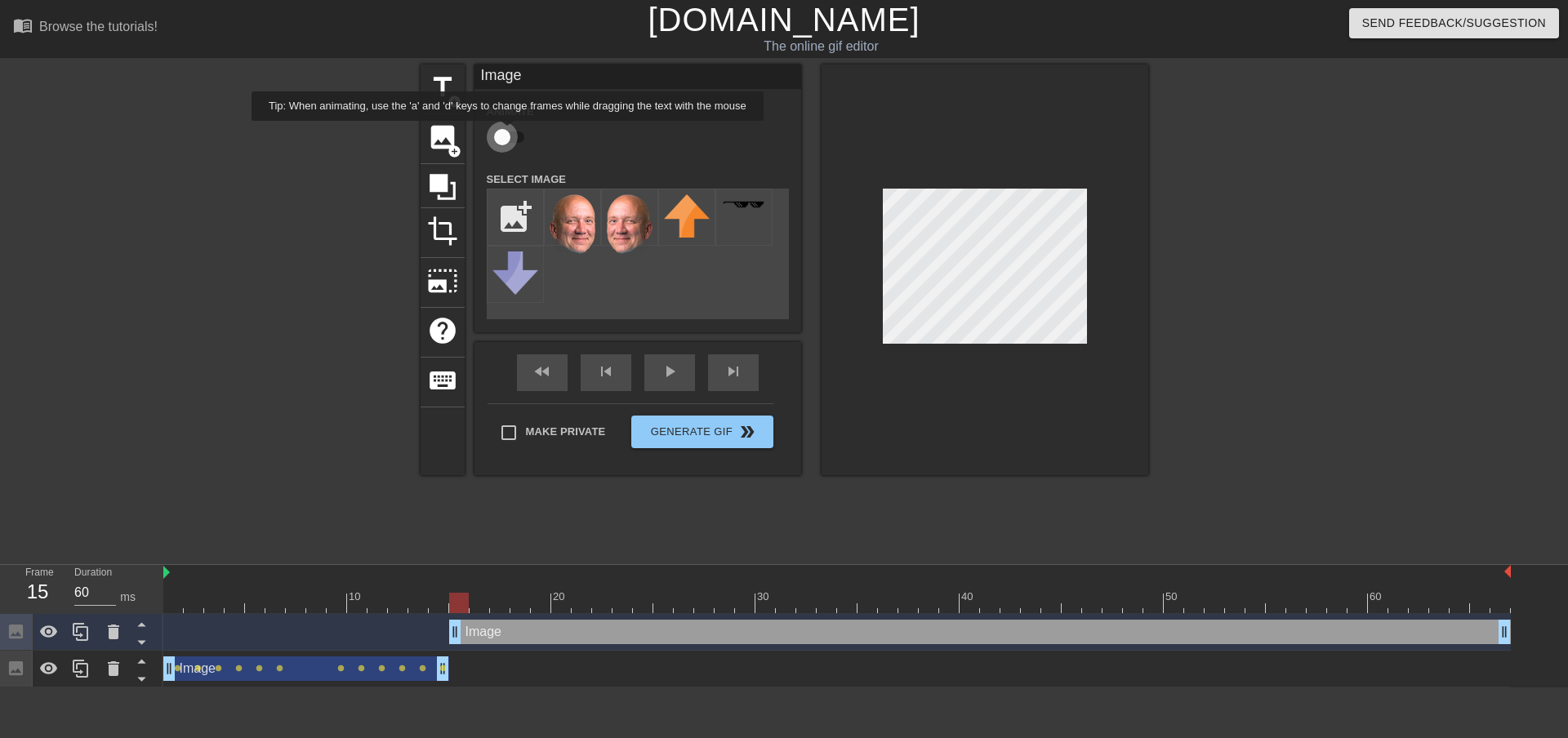
click at [508, 132] on input "checkbox" at bounding box center [503, 137] width 93 height 31
drag, startPoint x: 1504, startPoint y: 633, endPoint x: 1533, endPoint y: 622, distance: 31.0
click at [1533, 622] on div "Image drag_handle drag_handle lens lens lens lens lens lens lens Image drag_han…" at bounding box center [866, 650] width 1405 height 73
click at [839, 285] on div at bounding box center [985, 269] width 327 height 410
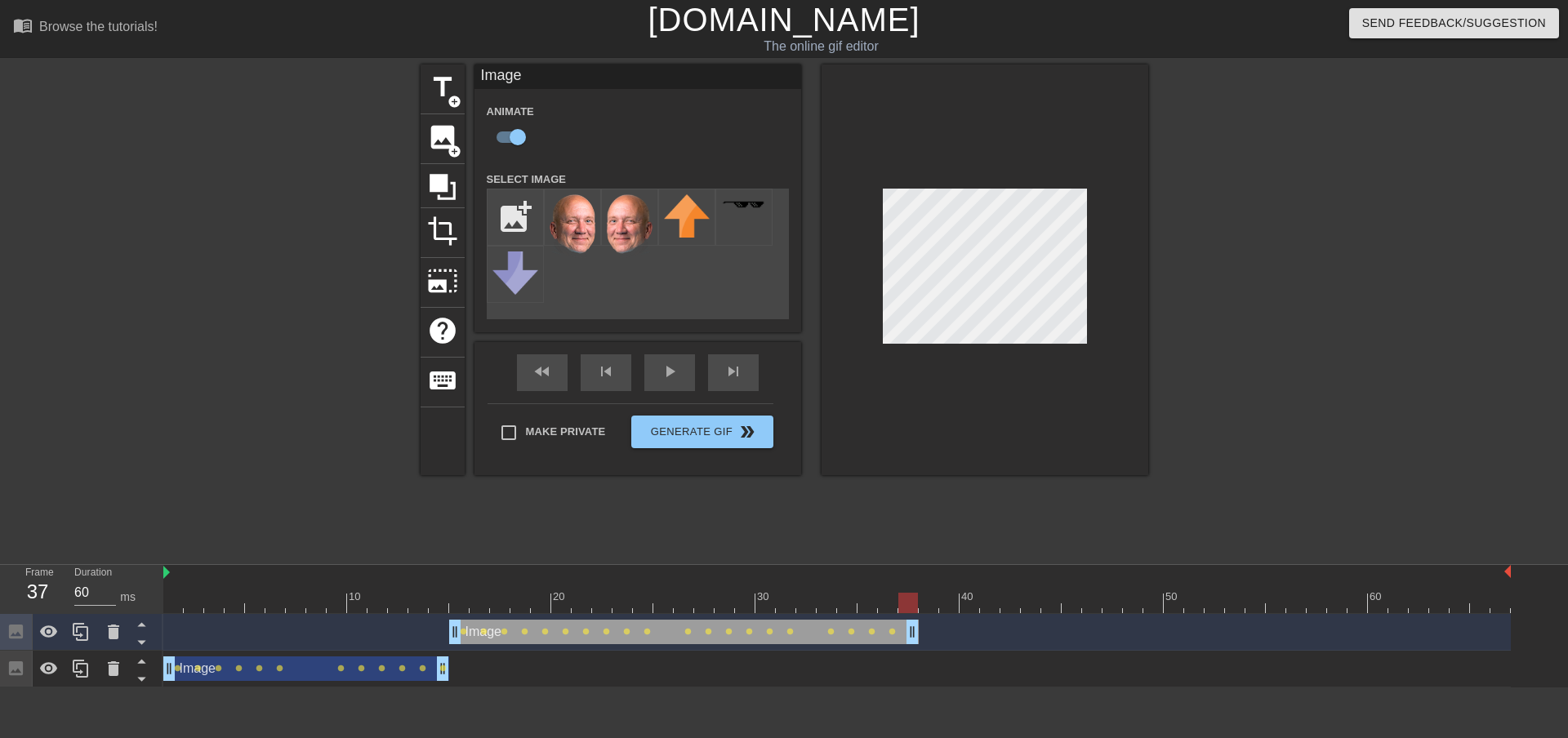
drag, startPoint x: 1505, startPoint y: 638, endPoint x: 921, endPoint y: 628, distance: 584.1
click at [921, 628] on div "Image drag_handle drag_handle lens lens lens lens lens lens lens lens lens lens…" at bounding box center [837, 632] width 1348 height 25
click at [439, 133] on span "image" at bounding box center [442, 137] width 31 height 31
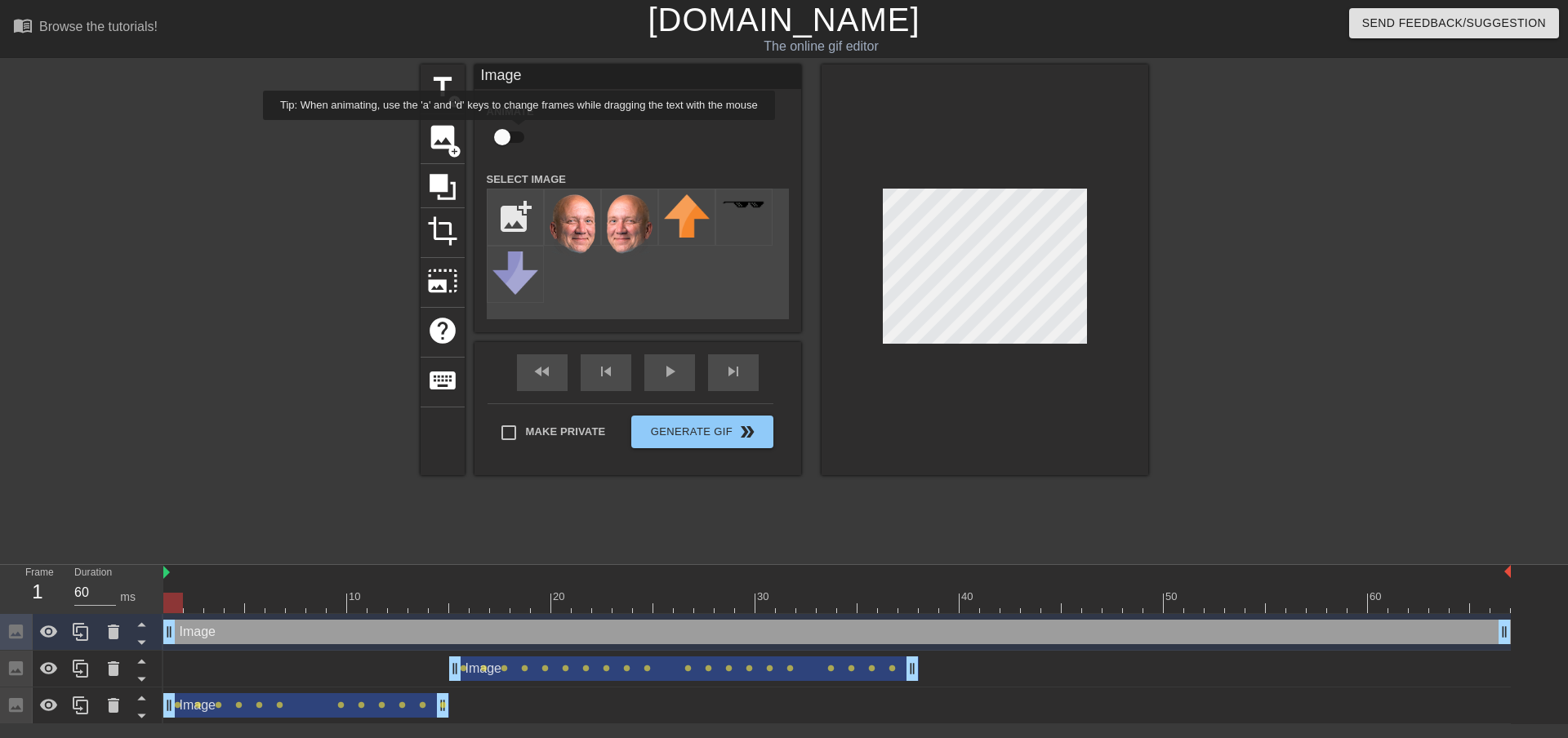
click at [519, 131] on input "checkbox" at bounding box center [503, 137] width 93 height 31
checkbox input "true"
click at [508, 220] on input "file" at bounding box center [515, 217] width 55 height 55
type input "C:\fakepath\Sammi-head.png"
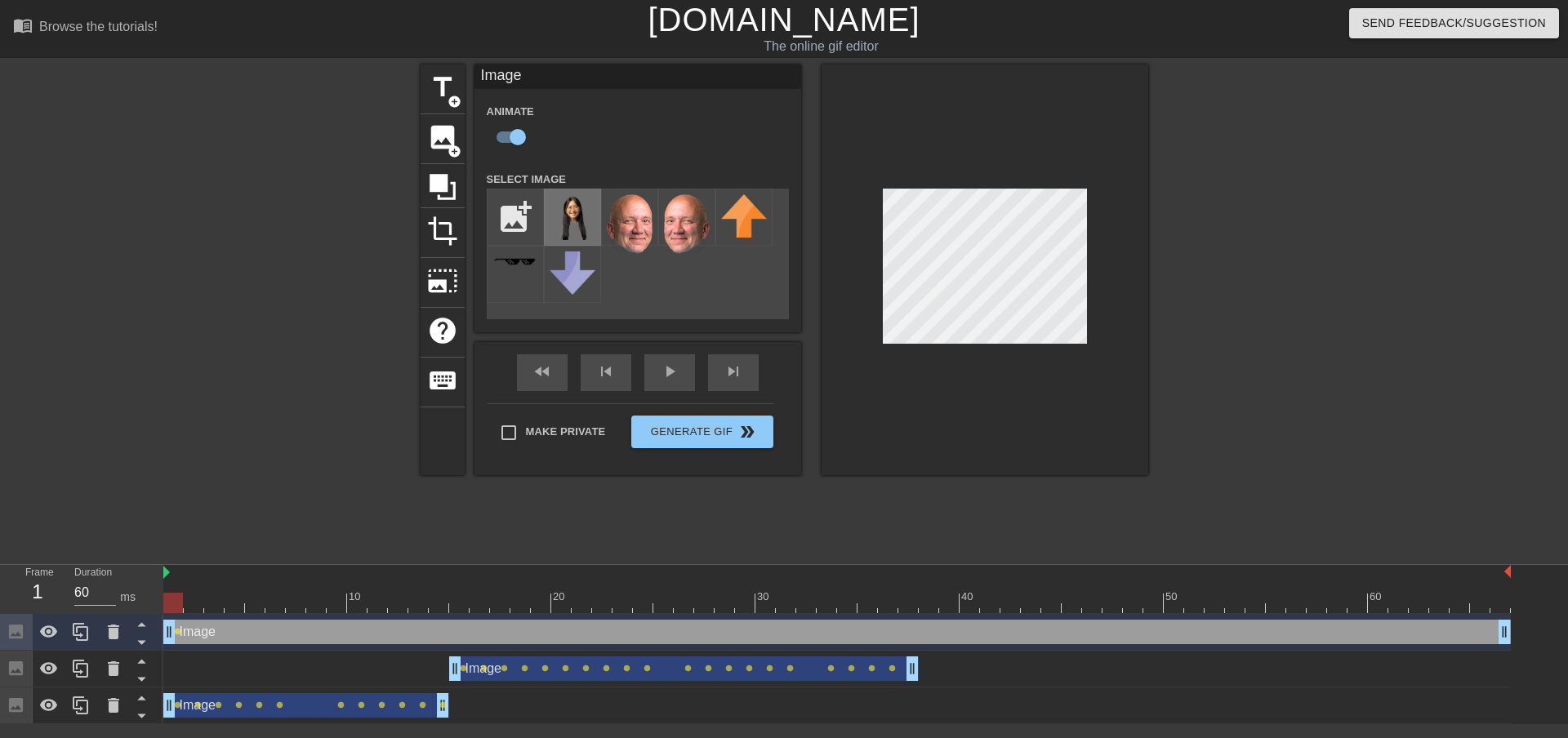
click at [575, 219] on img at bounding box center [573, 217] width 46 height 46
click at [1008, 347] on div at bounding box center [985, 269] width 327 height 410
click at [673, 368] on div "fast_rewind skip_previous play_arrow skip_next" at bounding box center [638, 372] width 267 height 61
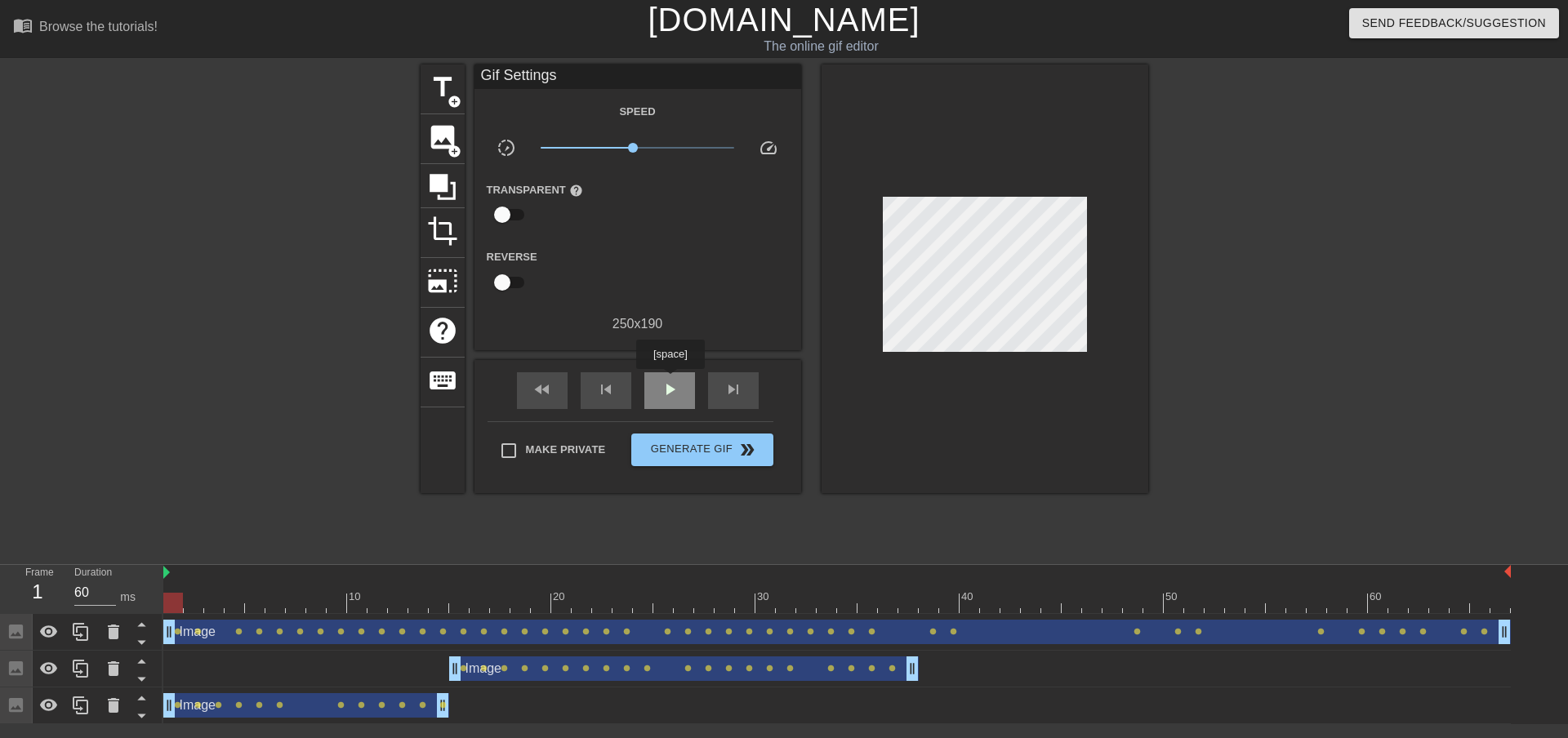
click at [670, 381] on span "play_arrow" at bounding box center [670, 389] width 20 height 20
click at [671, 440] on span "Generate Gif double_arrow" at bounding box center [702, 449] width 129 height 20
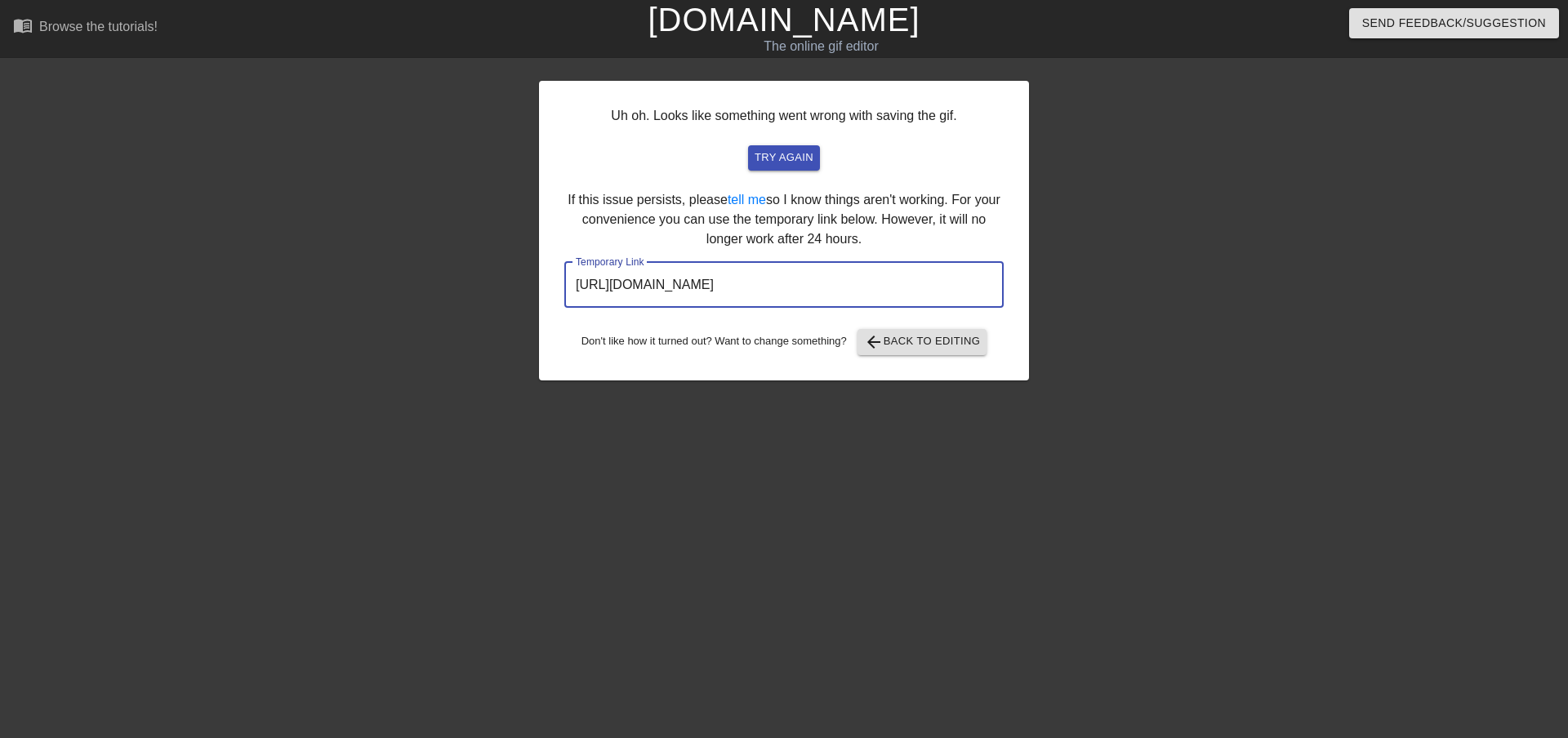
drag, startPoint x: 915, startPoint y: 285, endPoint x: 530, endPoint y: 310, distance: 385.8
click at [530, 310] on div "Uh oh. Looks like something went wrong with saving the gif. try again If this i…" at bounding box center [784, 309] width 1568 height 490
